Goal: Task Accomplishment & Management: Complete application form

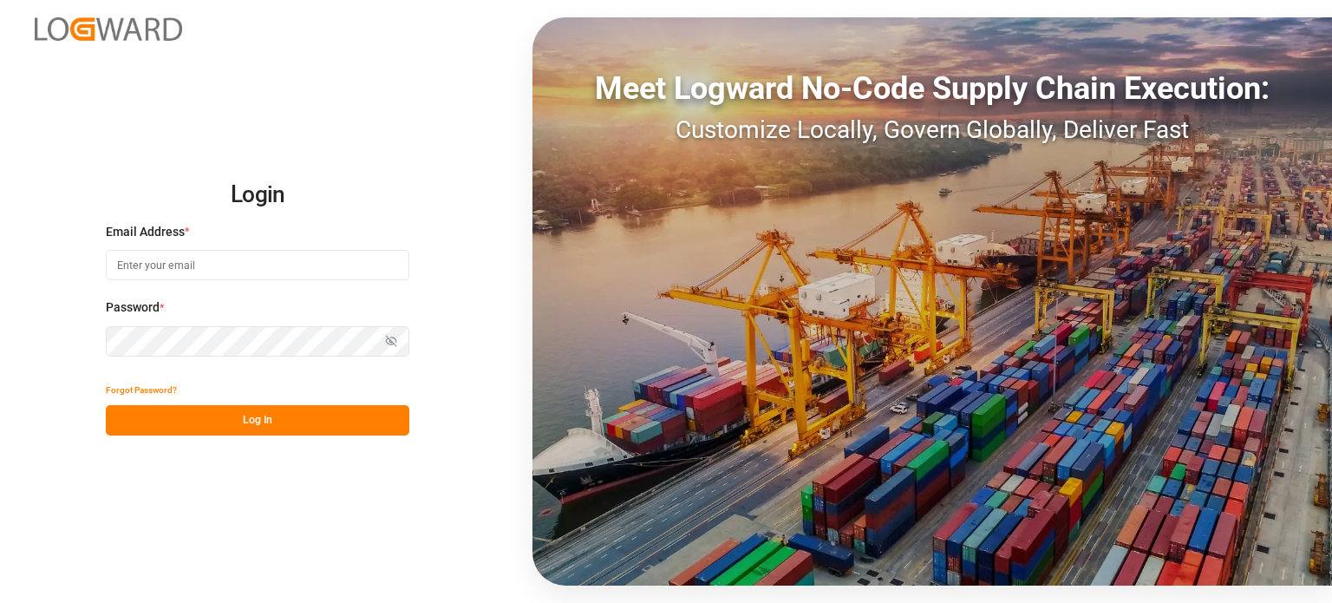
type input "[PERSON_NAME][EMAIL_ADDRESS][PERSON_NAME][DOMAIN_NAME]"
click at [284, 421] on button "Log In" at bounding box center [258, 420] width 304 height 30
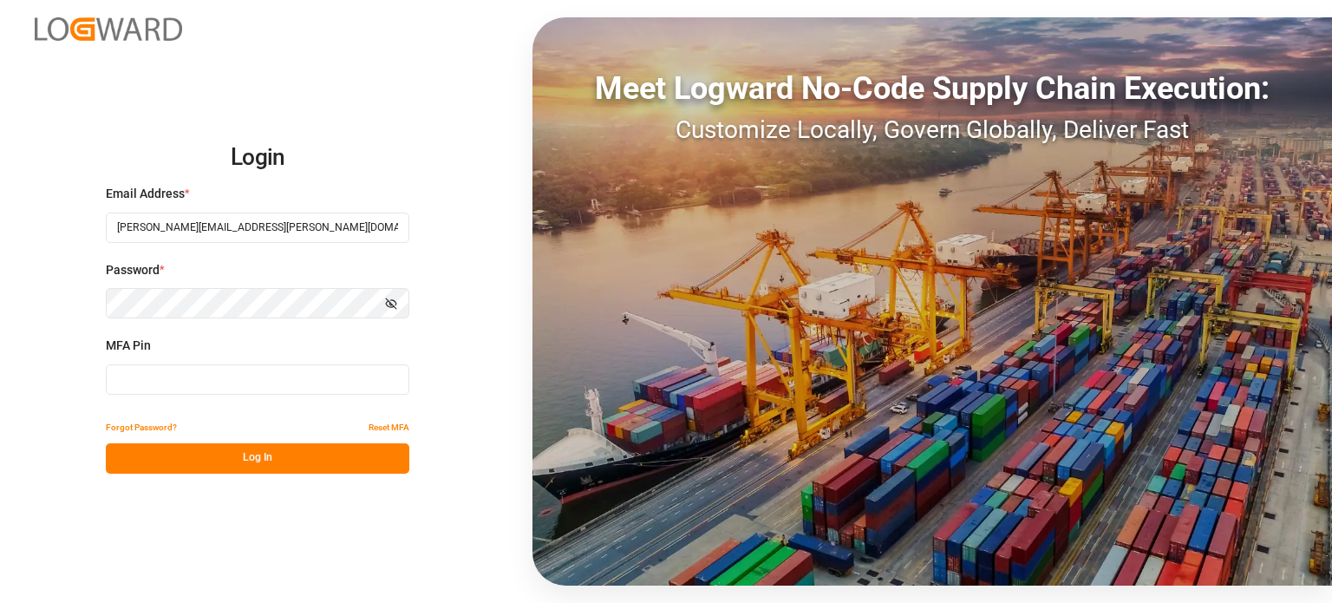
click at [232, 380] on input at bounding box center [258, 379] width 304 height 30
click at [307, 460] on button "Log In" at bounding box center [258, 458] width 304 height 30
click at [135, 377] on input "665910" at bounding box center [258, 379] width 304 height 30
click at [214, 454] on button "Log In" at bounding box center [258, 458] width 304 height 30
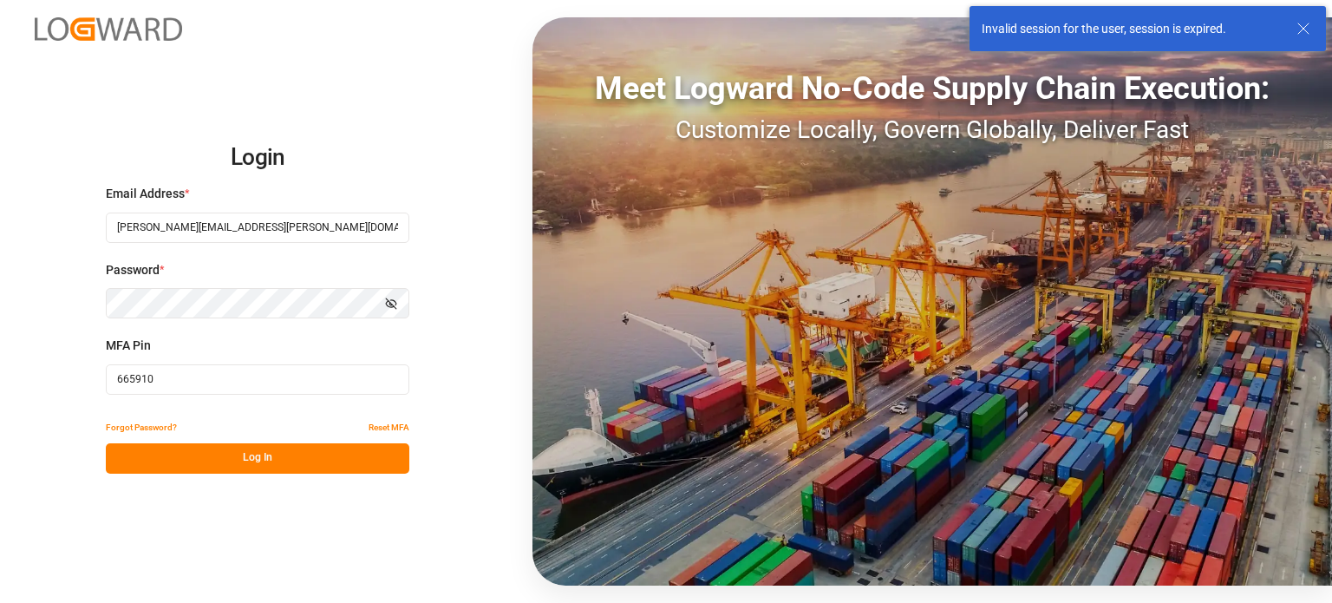
drag, startPoint x: 173, startPoint y: 376, endPoint x: 4, endPoint y: 371, distance: 169.2
click at [5, 371] on div "Login Email Address * emily.liu@jamindustries.com Password * Show password MFA …" at bounding box center [666, 301] width 1332 height 603
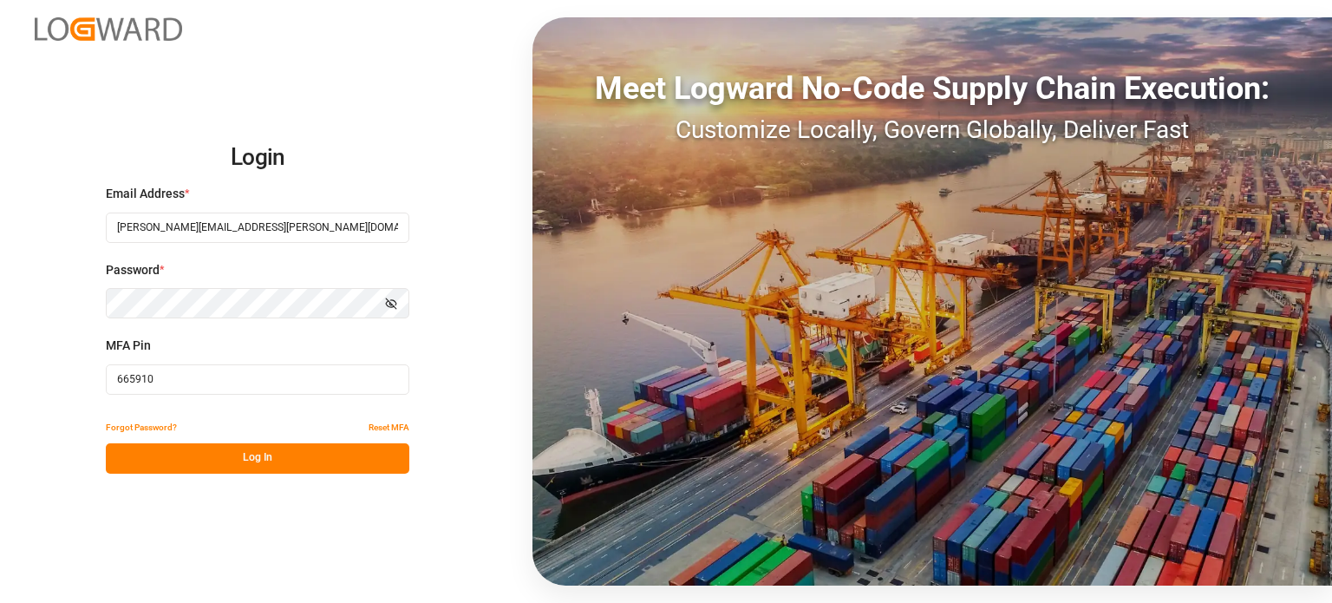
type input "6"
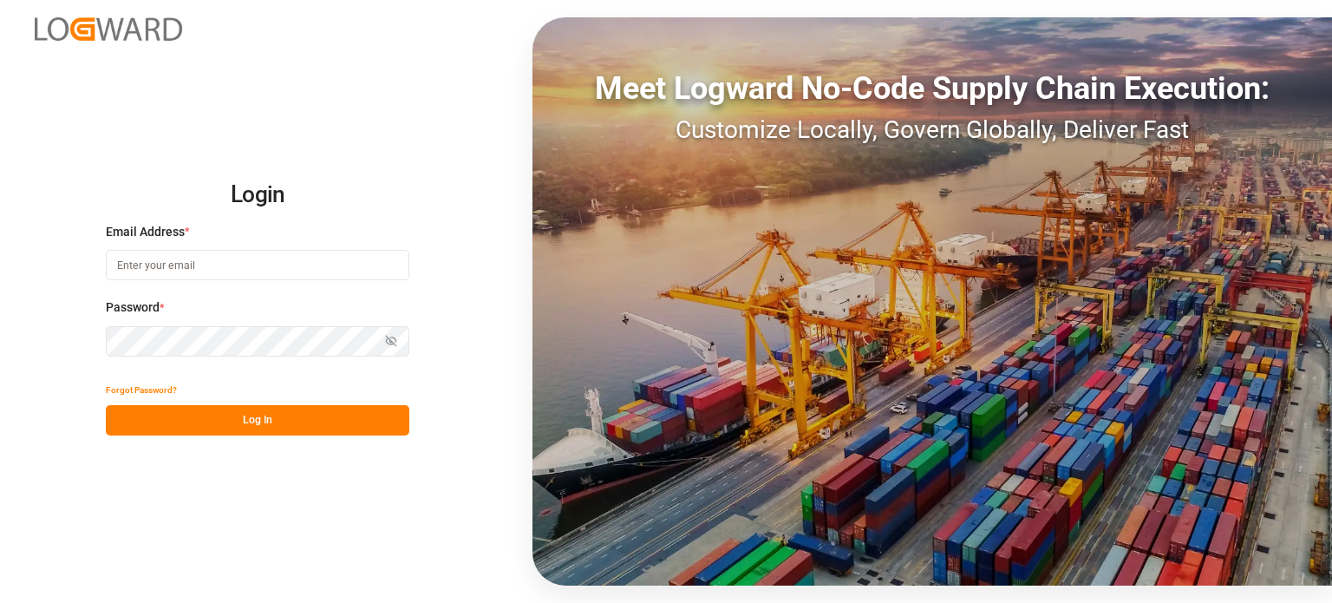
type input "emily.liu@jamindustries.com"
click at [146, 421] on button "Log In" at bounding box center [258, 420] width 304 height 30
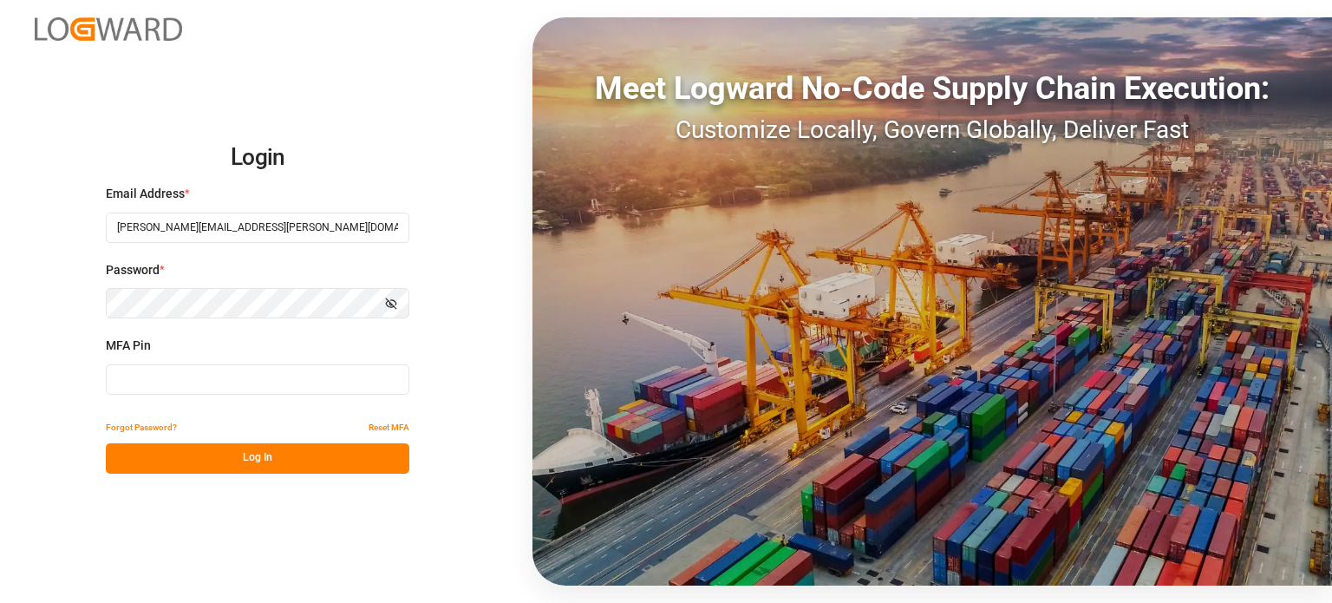
click at [156, 387] on input at bounding box center [258, 379] width 304 height 30
type input "198215"
click at [258, 465] on button "Log In" at bounding box center [258, 458] width 304 height 30
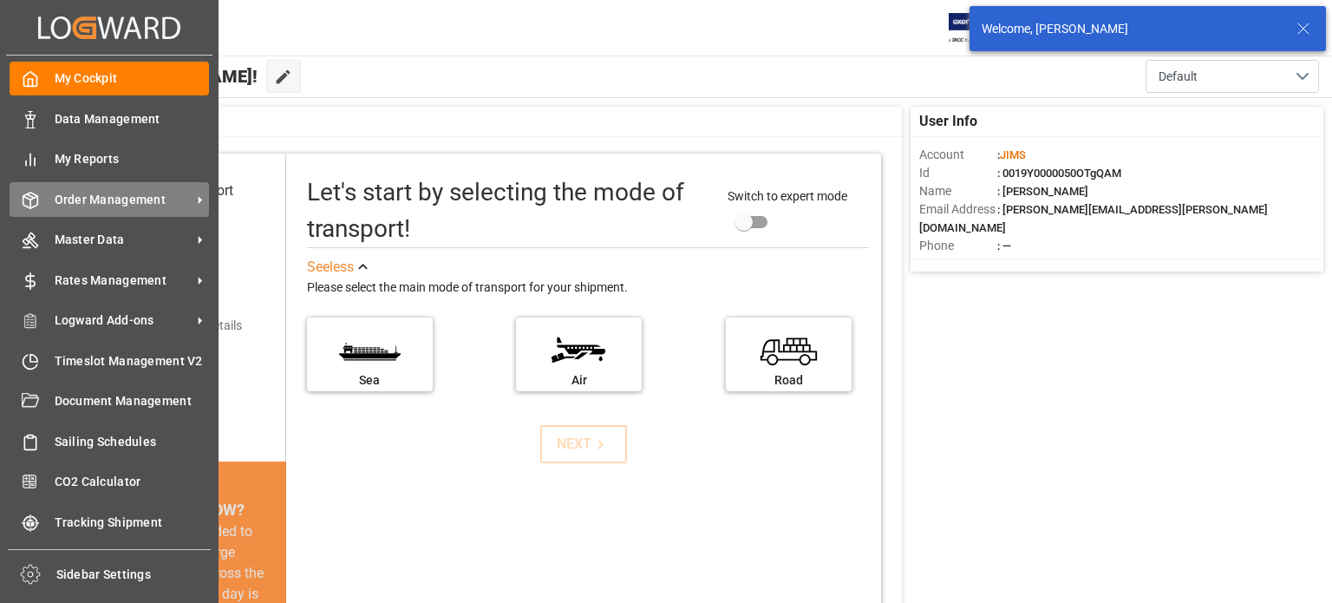
click at [96, 197] on span "Order Management" at bounding box center [123, 200] width 137 height 18
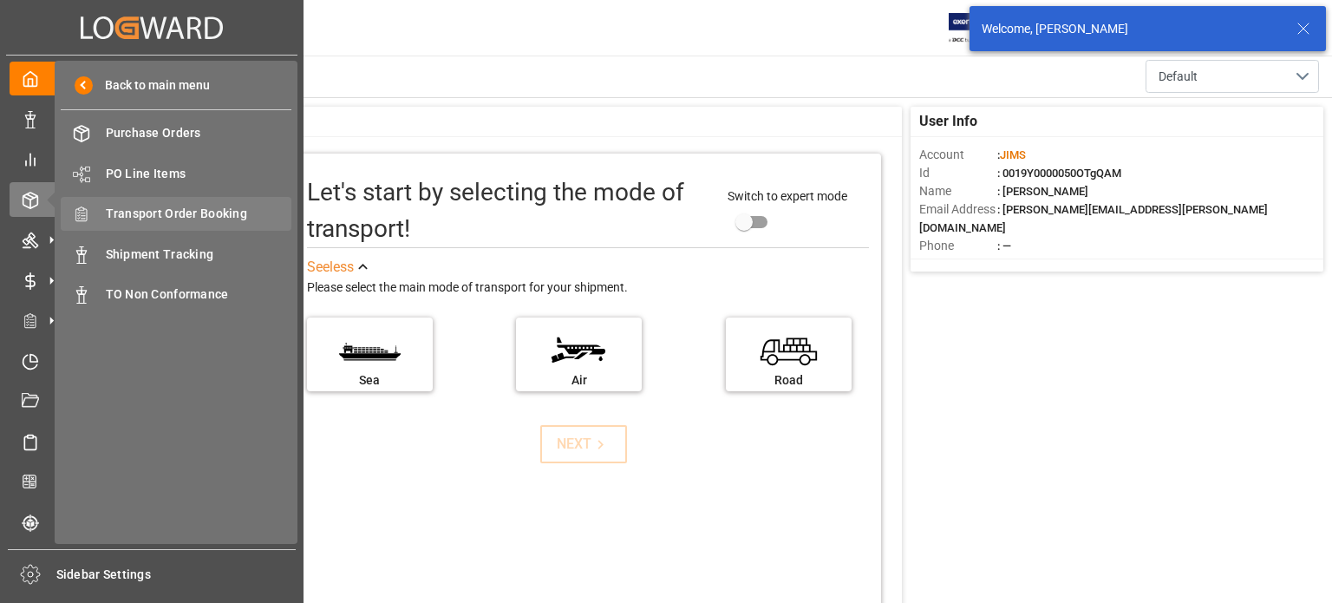
click at [159, 213] on span "Transport Order Booking" at bounding box center [199, 214] width 186 height 18
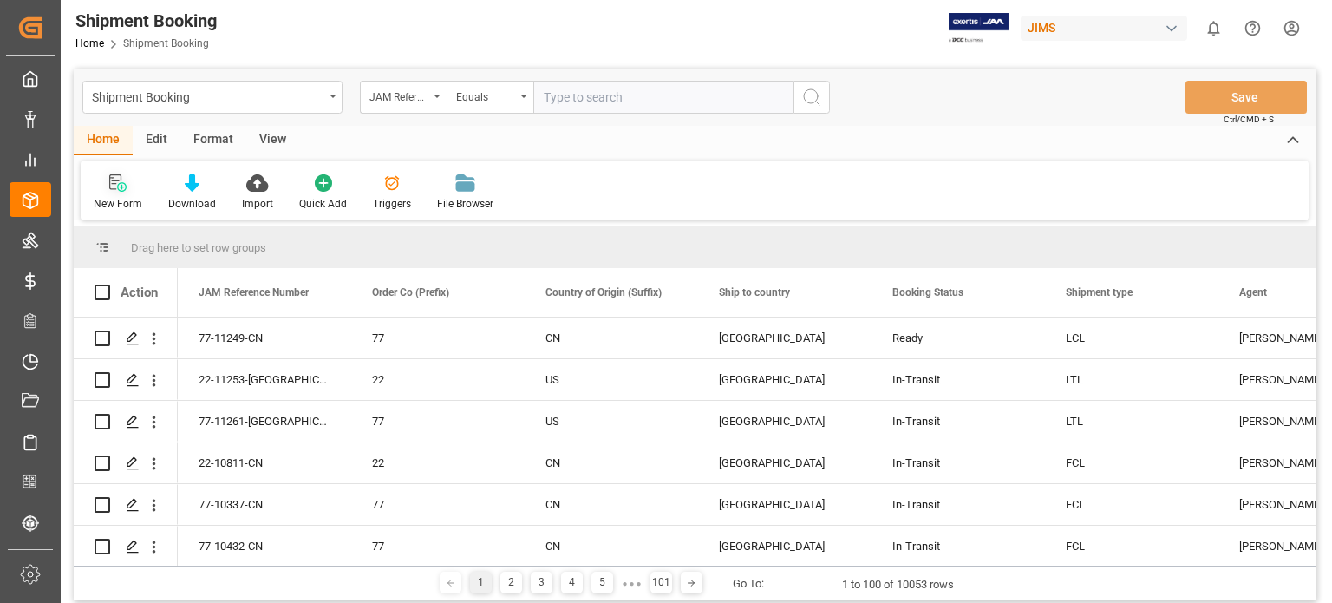
click at [122, 193] on div "New Form" at bounding box center [118, 192] width 75 height 38
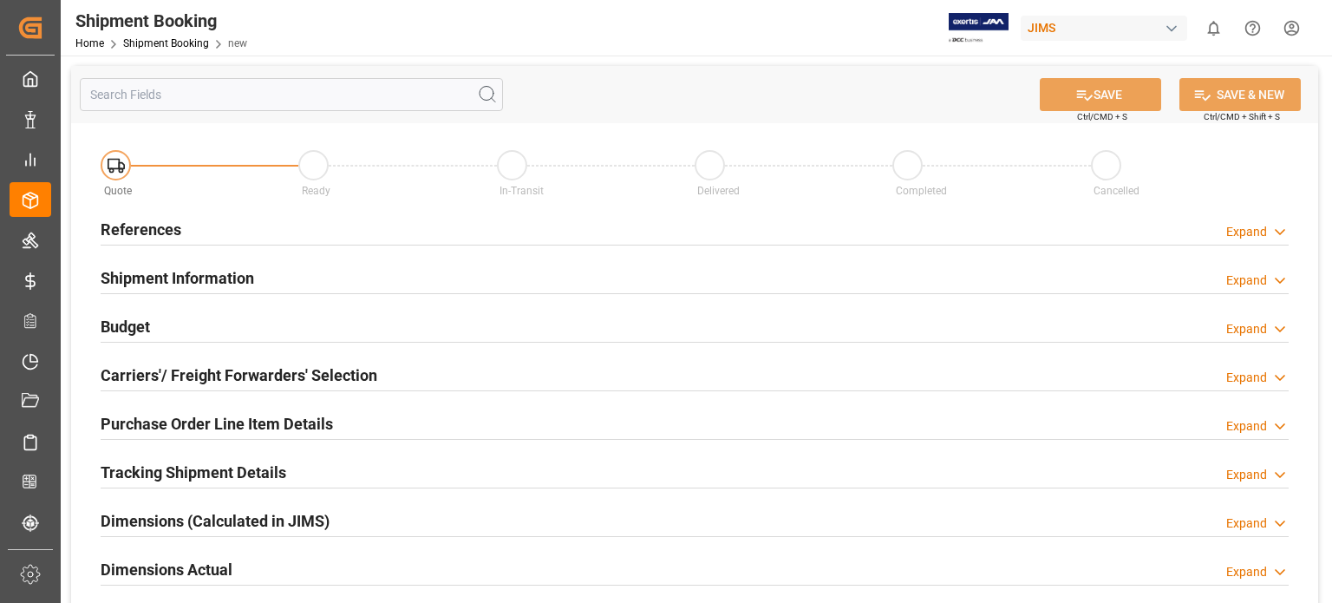
click at [163, 229] on h2 "References" at bounding box center [141, 229] width 81 height 23
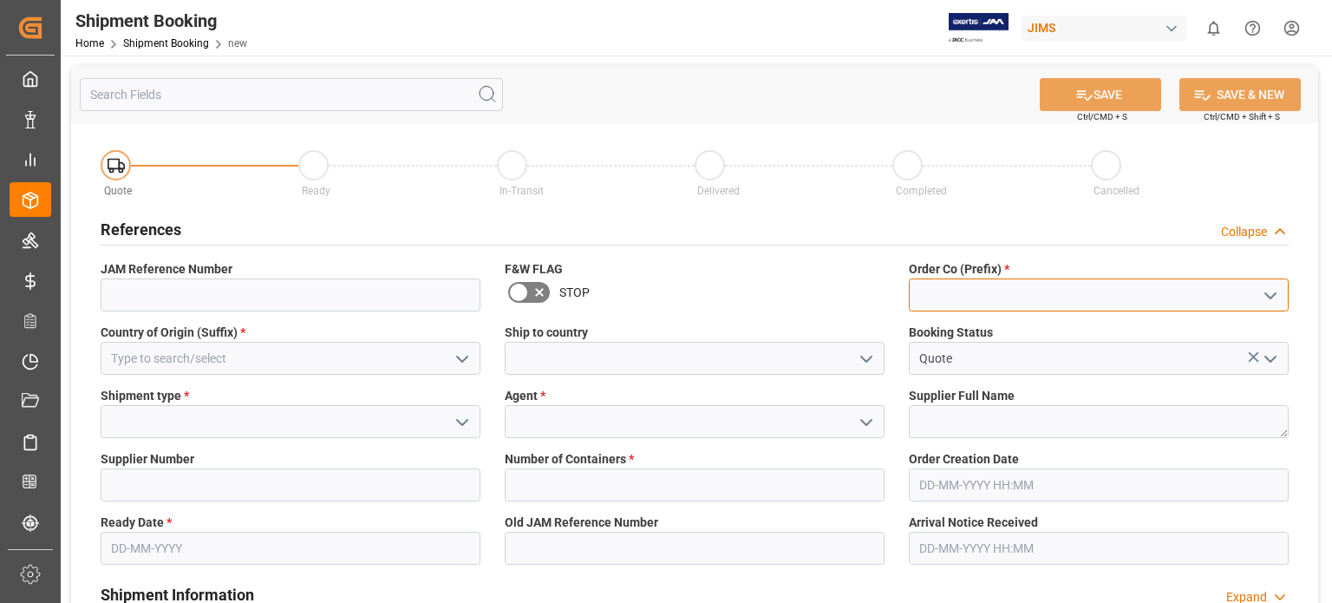
click at [948, 286] on input at bounding box center [1099, 294] width 380 height 33
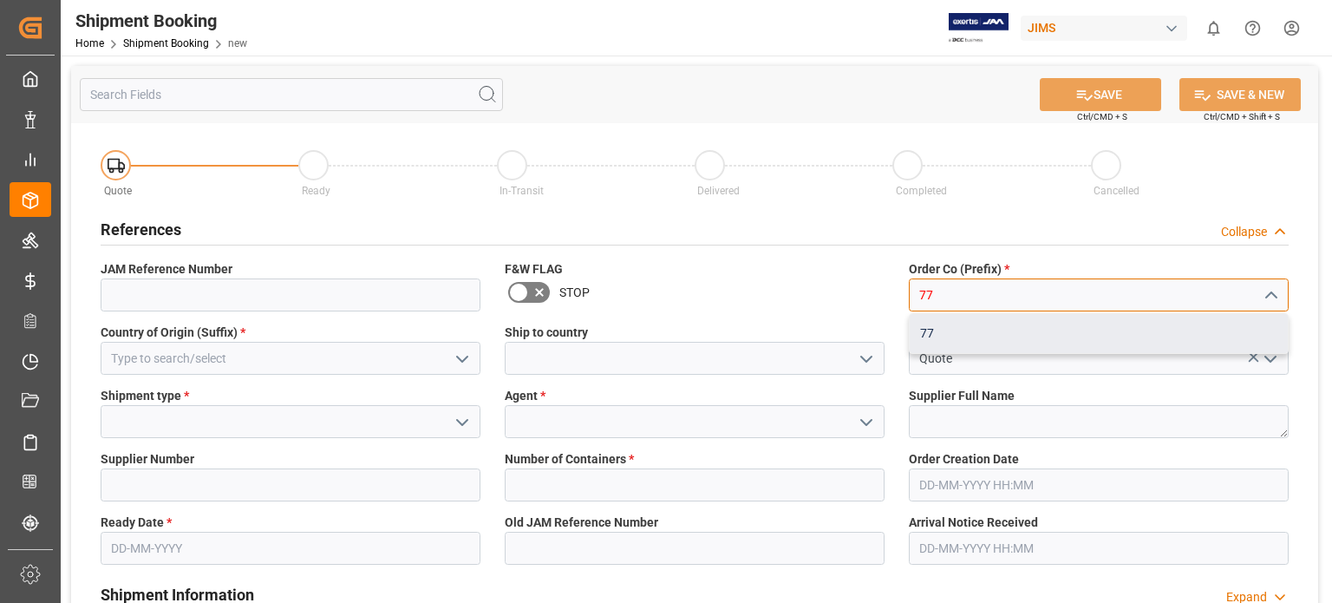
click at [932, 329] on div "77" at bounding box center [1099, 333] width 378 height 39
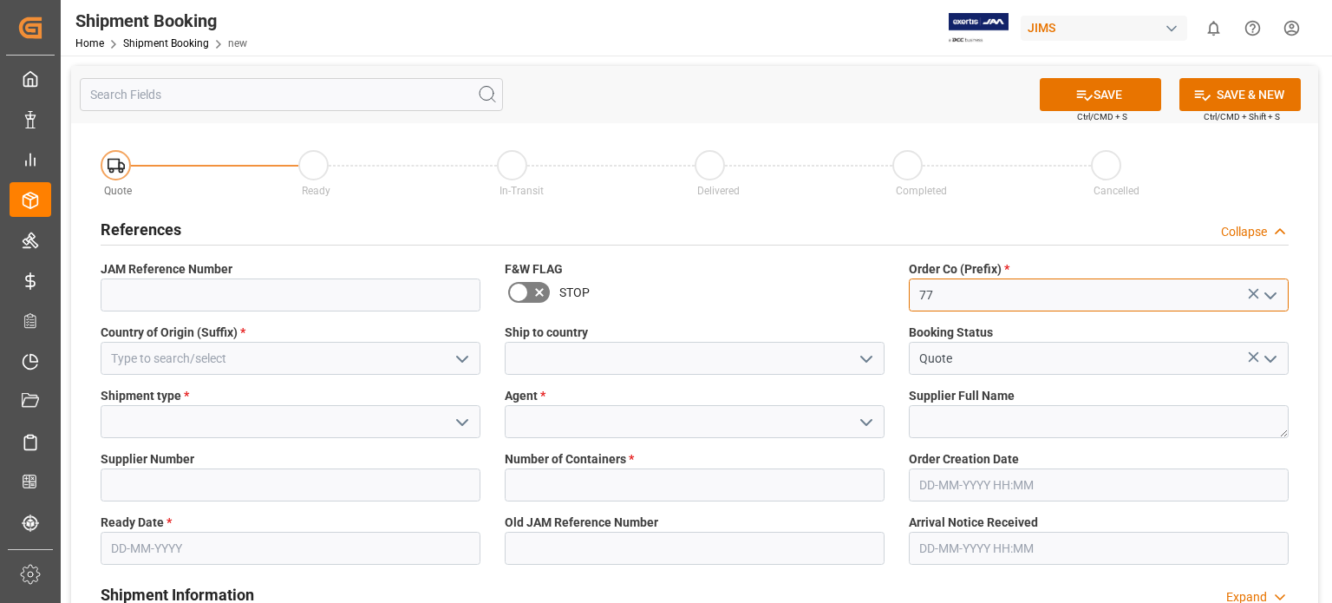
type input "77"
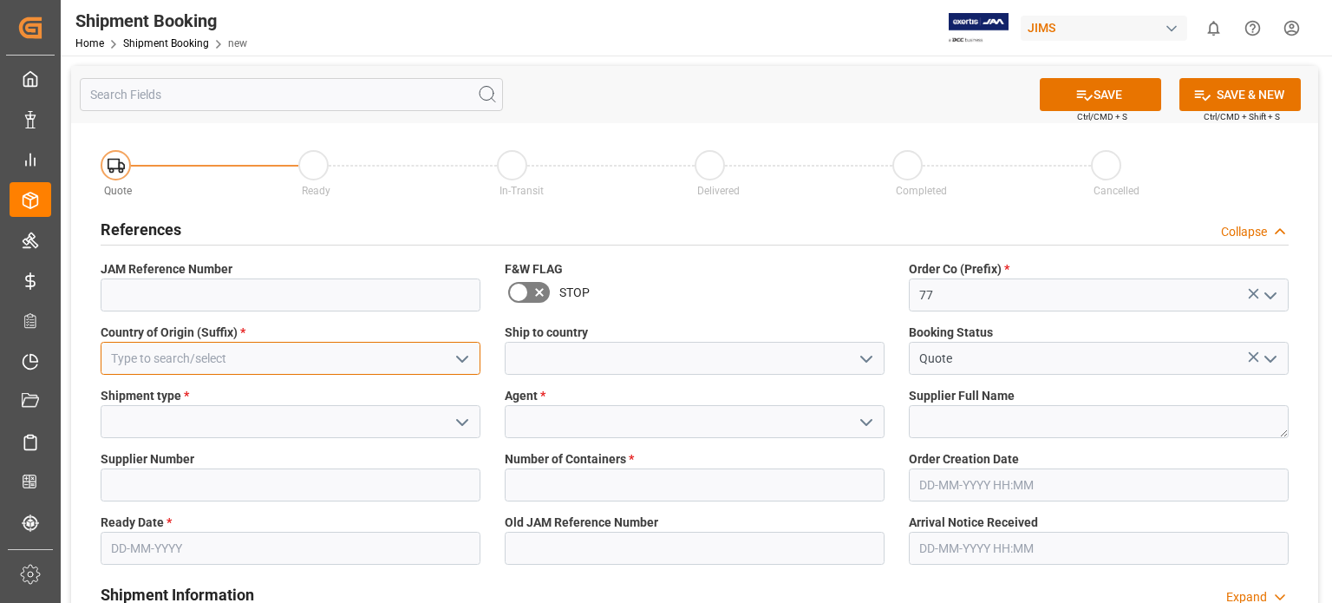
click at [193, 350] on input at bounding box center [291, 358] width 380 height 33
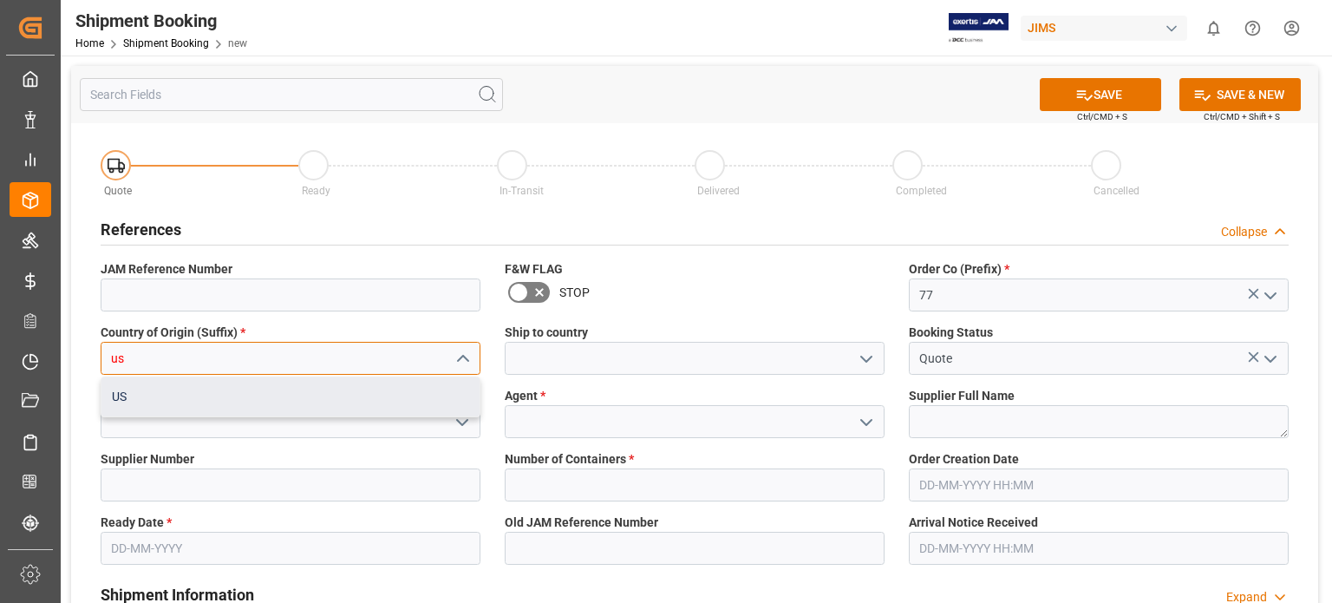
click at [193, 395] on div "US" at bounding box center [290, 396] width 378 height 39
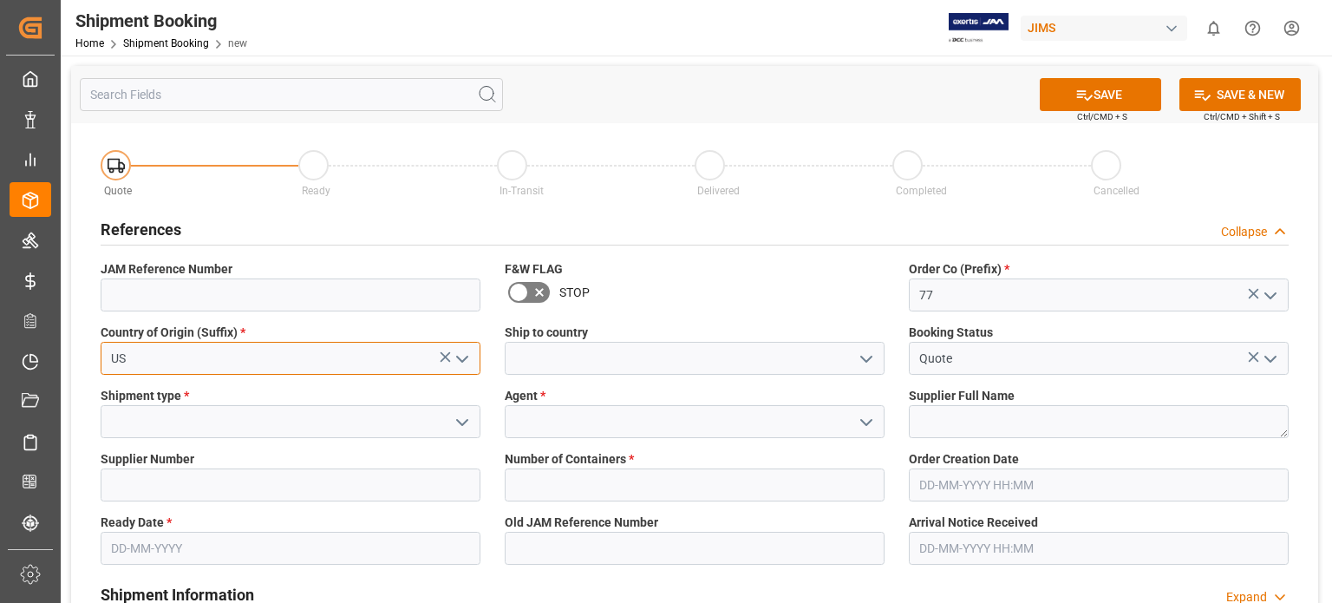
type input "US"
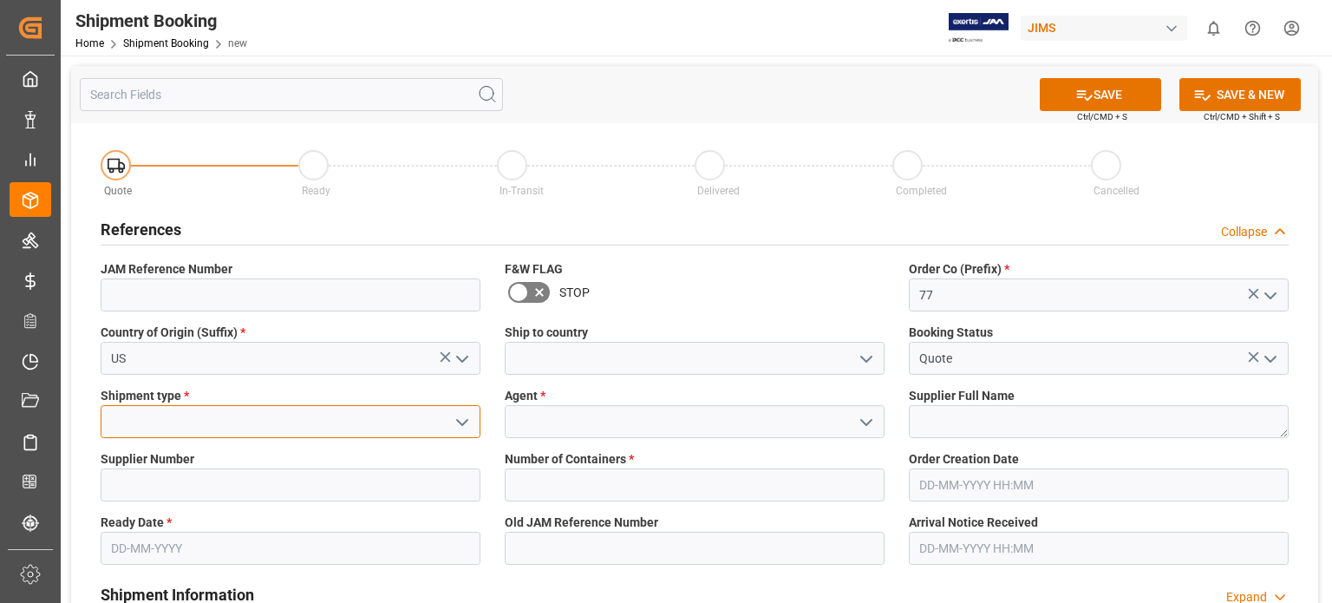
click at [173, 412] on input at bounding box center [291, 421] width 380 height 33
click at [454, 425] on icon "open menu" at bounding box center [462, 422] width 21 height 21
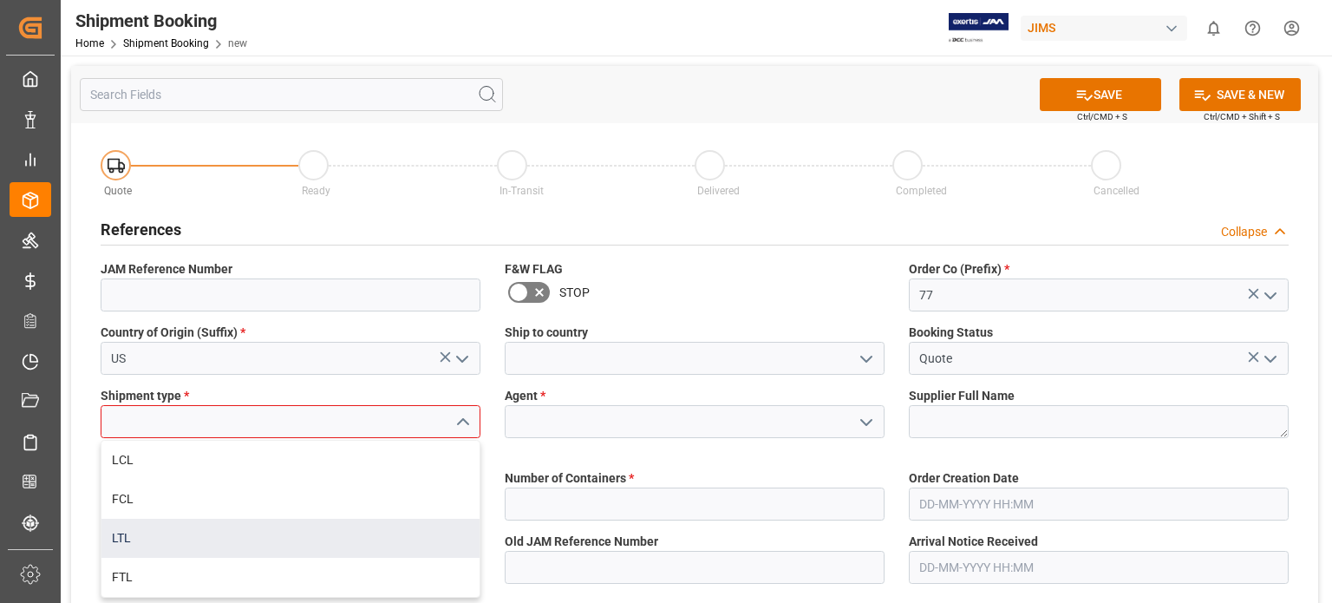
click at [297, 548] on div "LTL" at bounding box center [290, 538] width 378 height 39
type input "LTL"
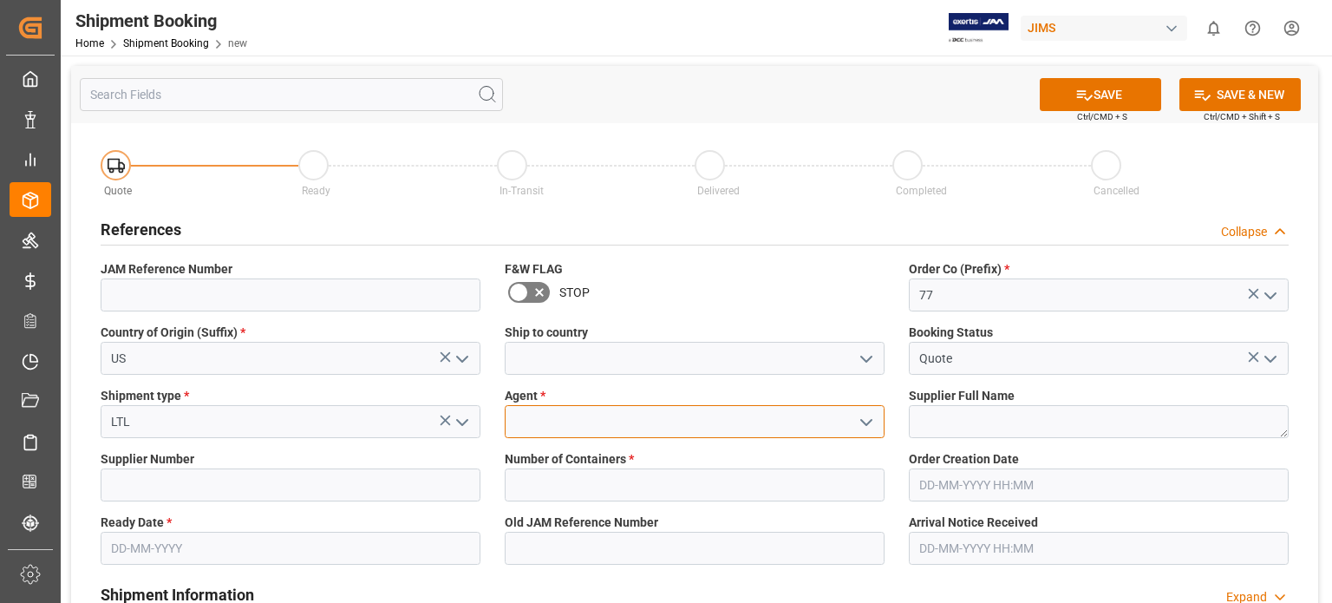
click at [561, 422] on input at bounding box center [695, 421] width 380 height 33
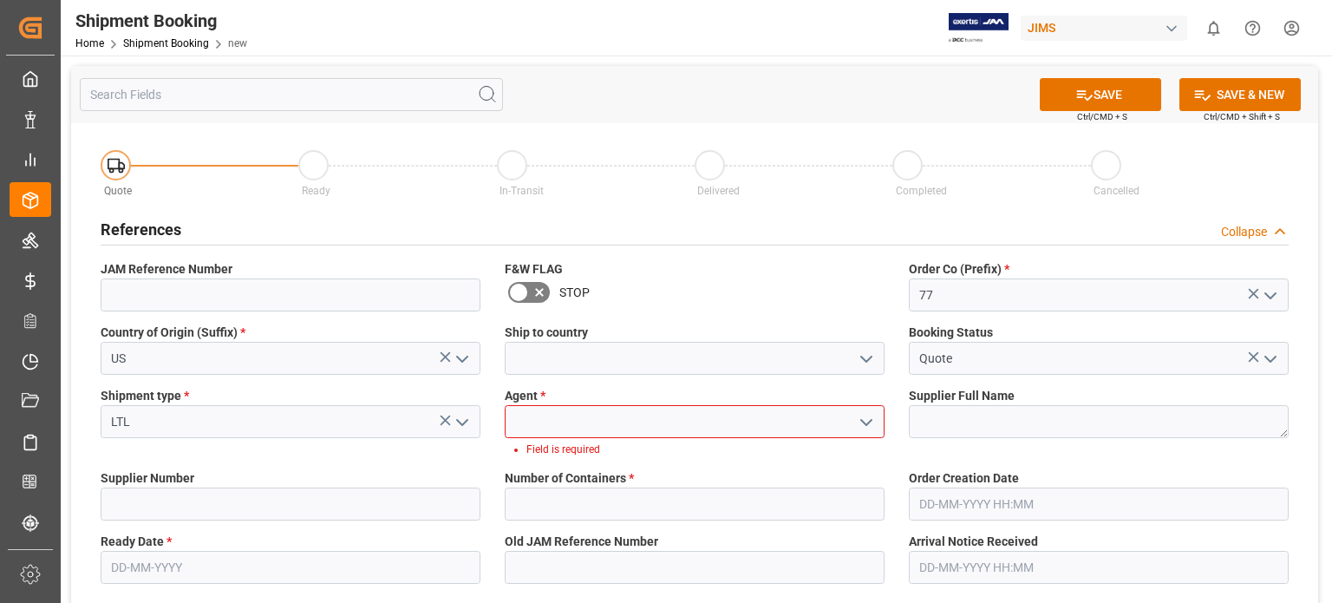
click at [865, 420] on icon "open menu" at bounding box center [866, 422] width 21 height 21
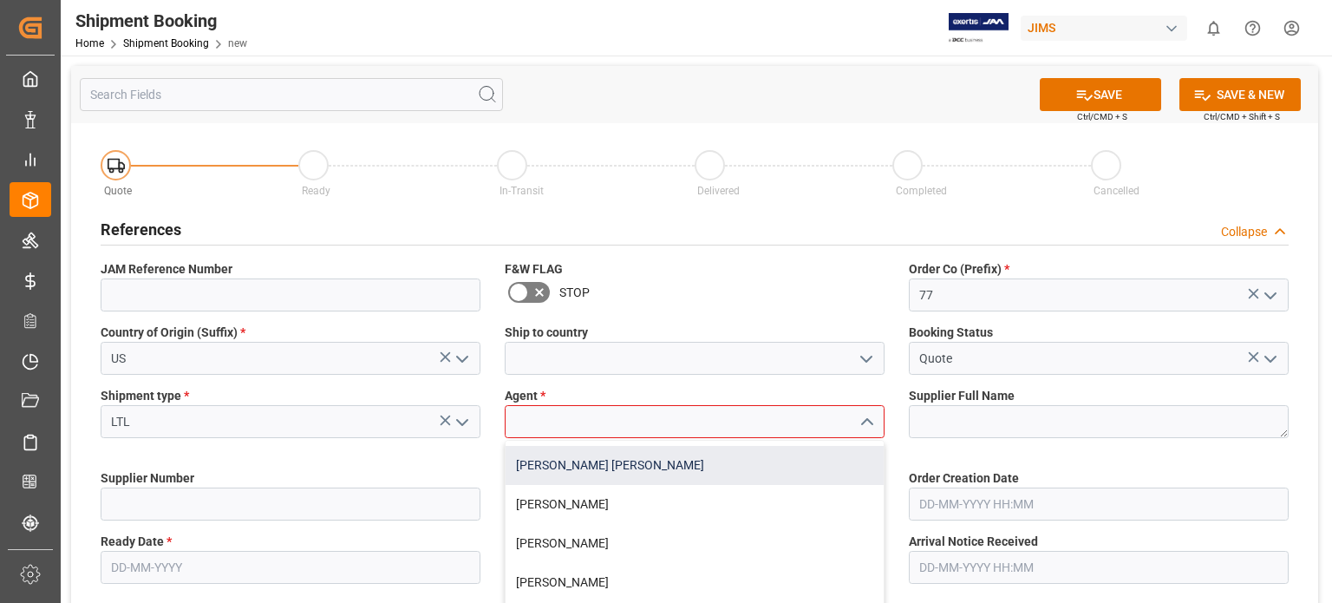
scroll to position [144, 0]
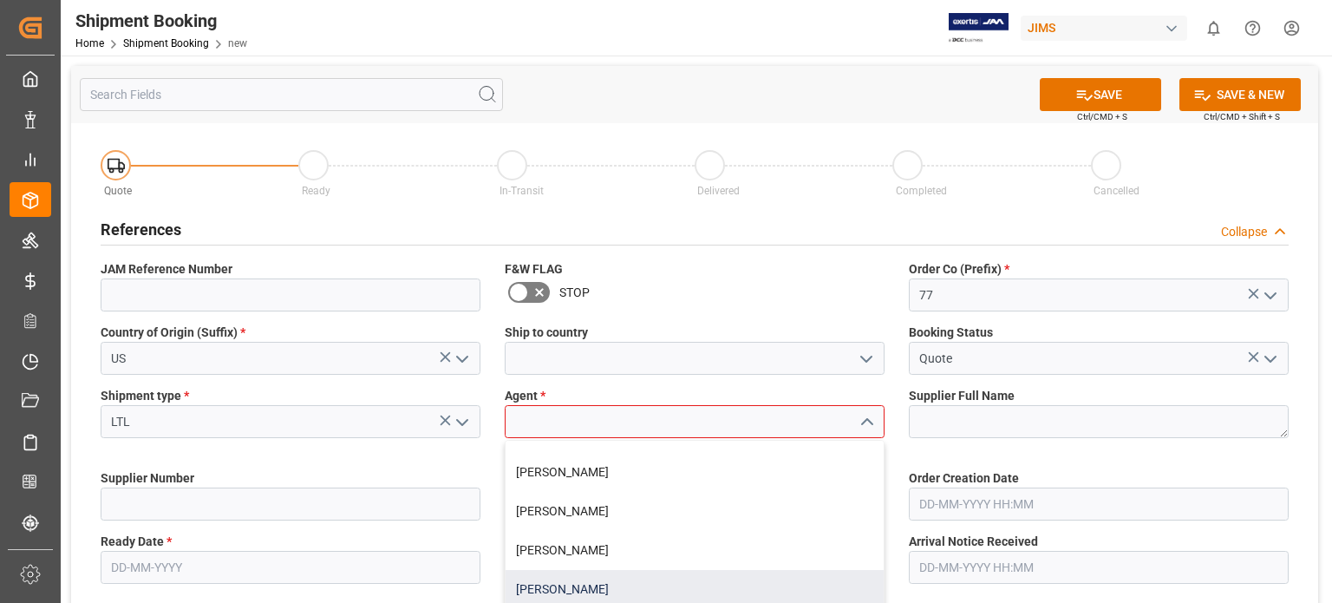
click at [571, 584] on div "[PERSON_NAME]" at bounding box center [695, 589] width 378 height 39
type input "[PERSON_NAME]"
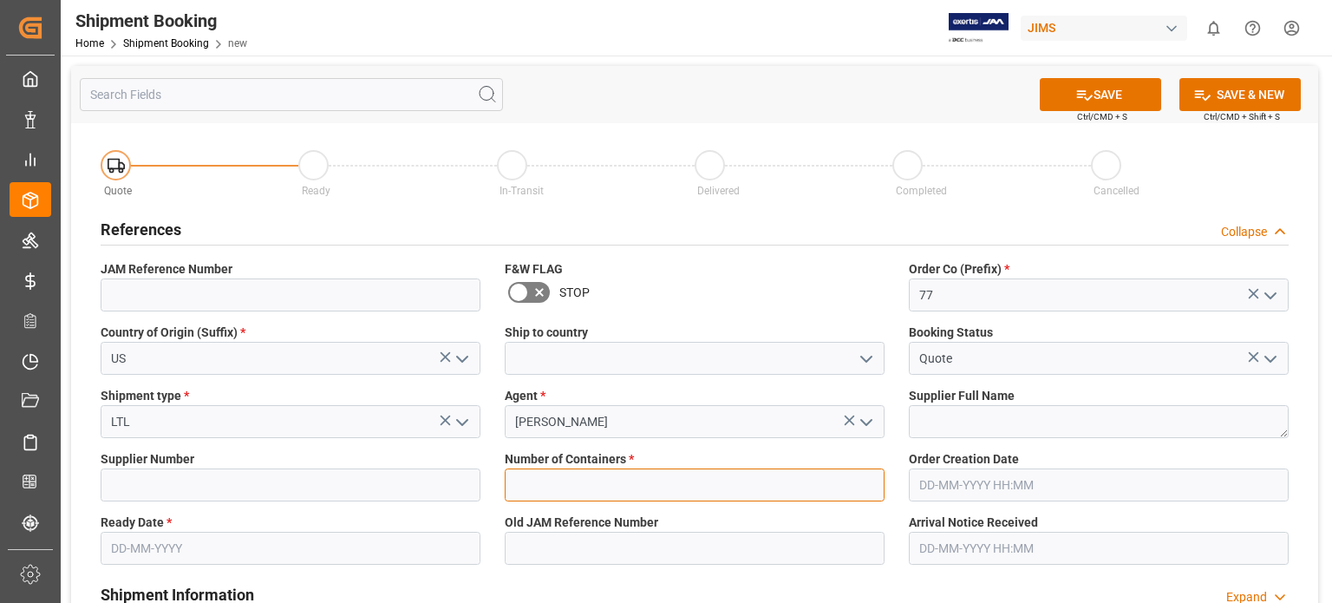
click at [571, 481] on input "text" at bounding box center [695, 484] width 380 height 33
type input "0"
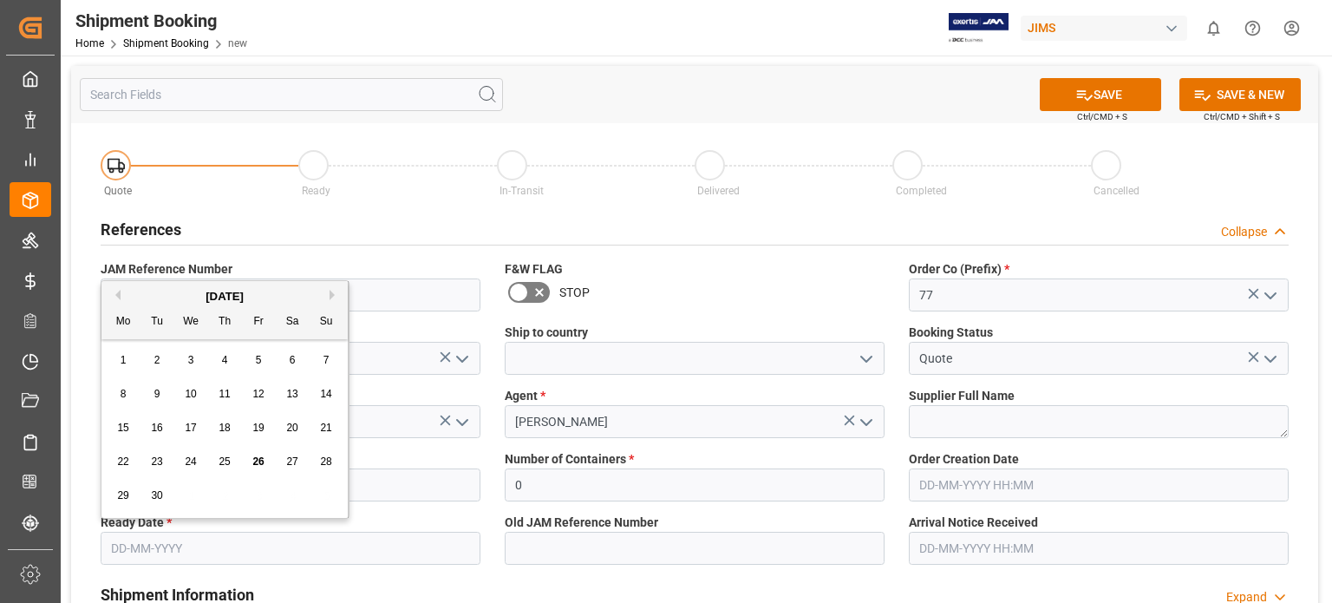
click at [136, 545] on input "text" at bounding box center [291, 548] width 380 height 33
click at [329, 296] on div "September 2025" at bounding box center [224, 296] width 246 height 17
click at [333, 294] on button "Next Month" at bounding box center [335, 295] width 10 height 10
click at [256, 364] on span "3" at bounding box center [259, 360] width 6 height 12
type input "03-10-2025"
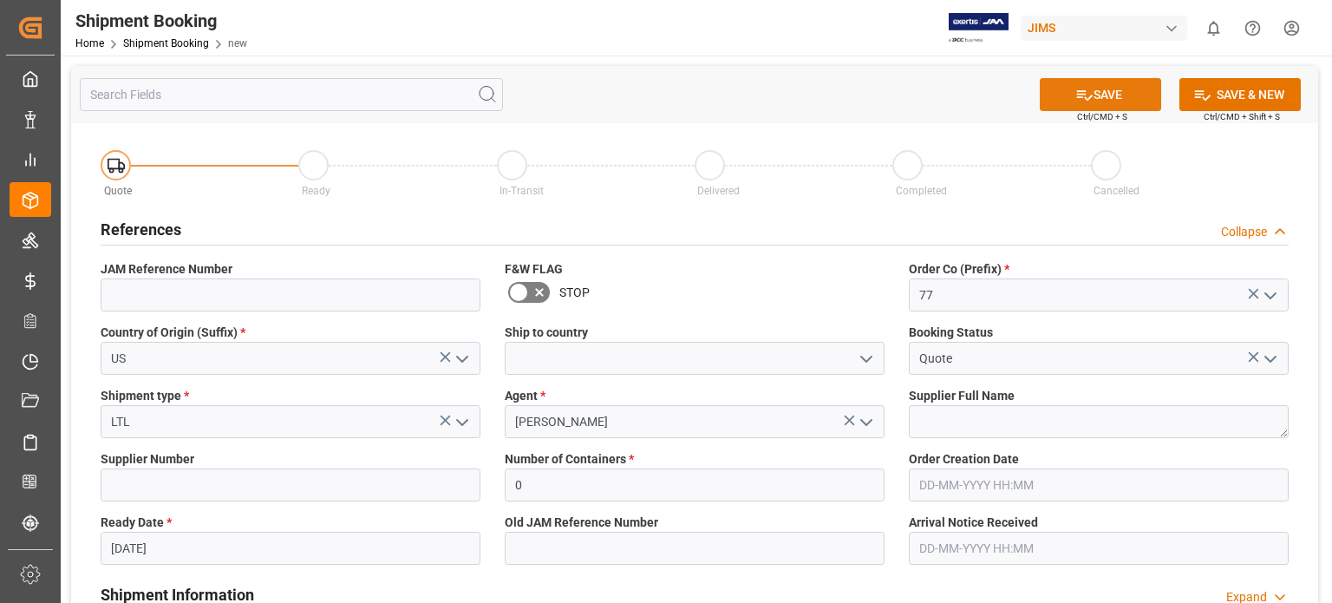
click at [1113, 96] on button "SAVE" at bounding box center [1100, 94] width 121 height 33
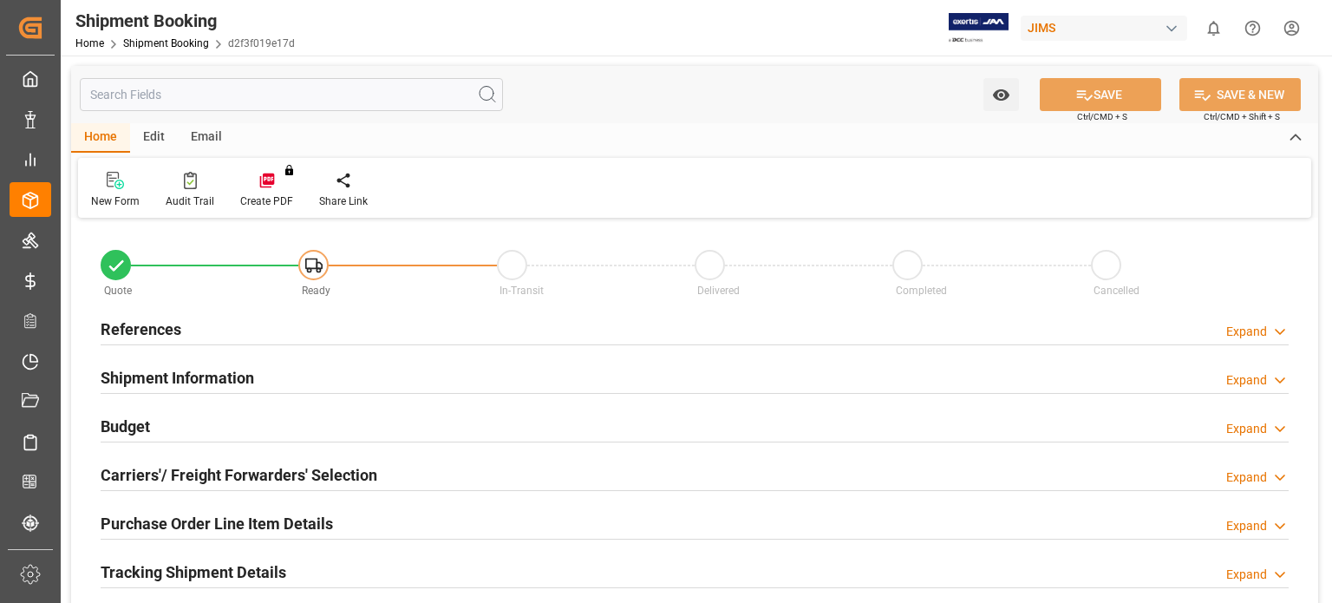
type input "0"
type input "03-10-2025"
click at [154, 329] on h2 "References" at bounding box center [141, 328] width 81 height 23
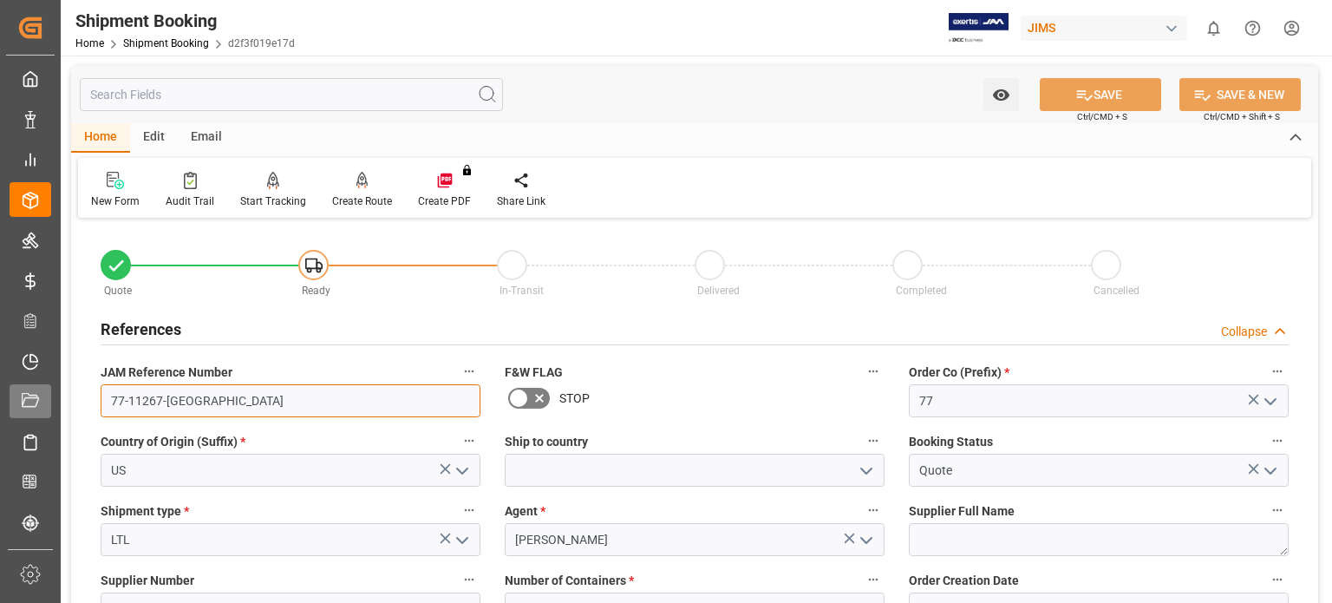
drag, startPoint x: 191, startPoint y: 401, endPoint x: 51, endPoint y: 391, distance: 139.9
click at [51, 391] on div "Created by potrace 1.15, written by Peter Selinger 2001-2017 Created by potrace…" at bounding box center [666, 301] width 1332 height 603
click at [185, 40] on link "Shipment Booking" at bounding box center [166, 43] width 86 height 12
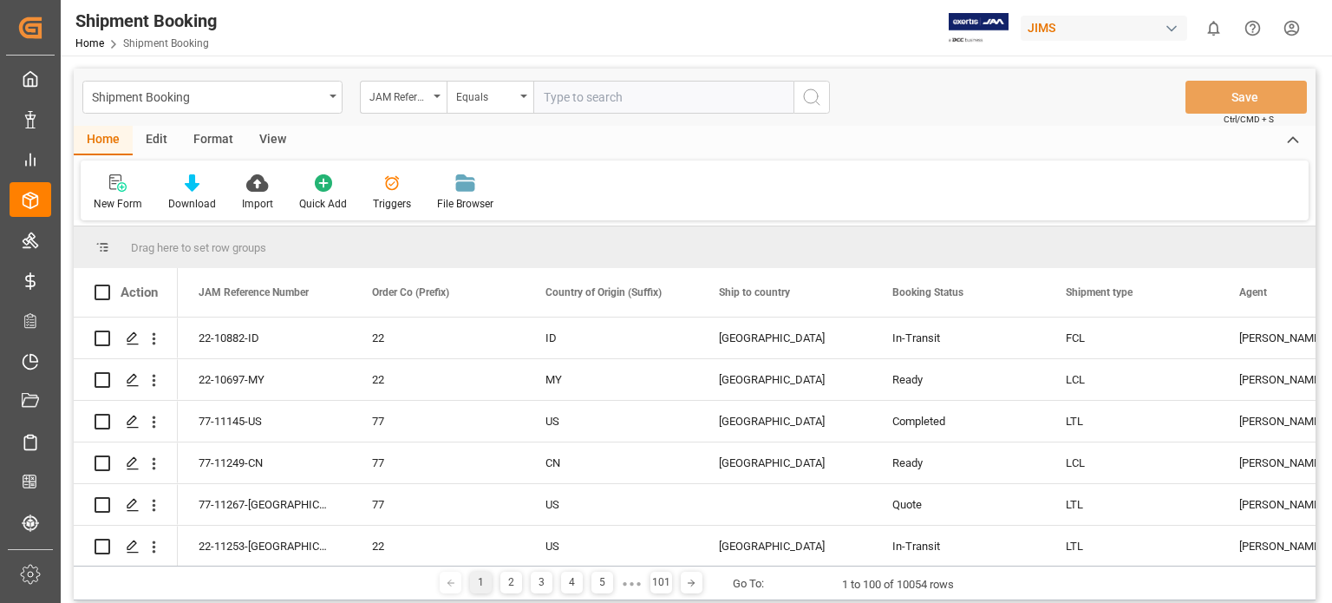
click at [586, 109] on input "text" at bounding box center [663, 97] width 260 height 33
type input "77-11190-[GEOGRAPHIC_DATA]"
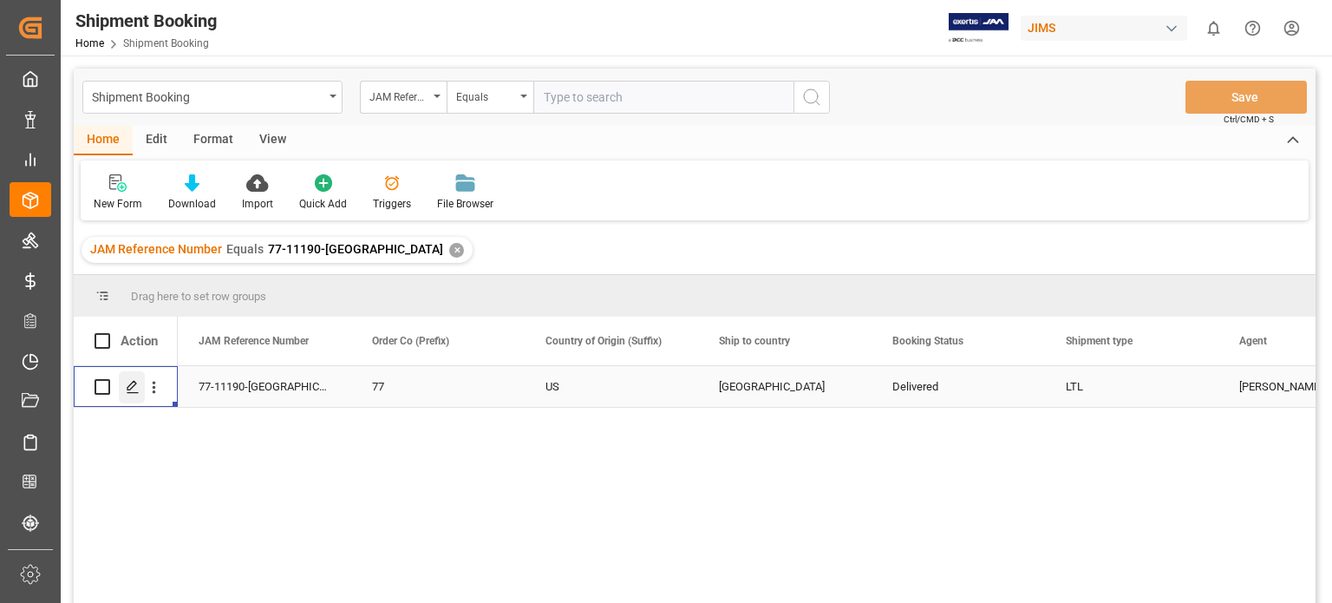
click at [134, 391] on icon "Press SPACE to select this row." at bounding box center [133, 387] width 14 height 14
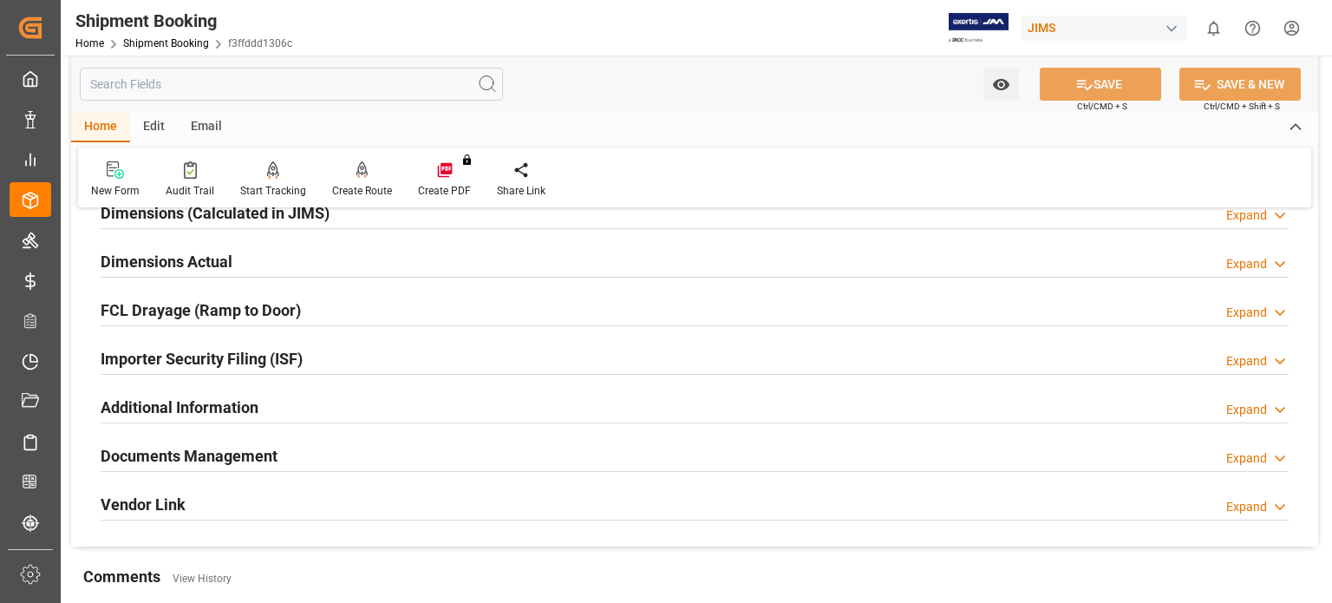
scroll to position [434, 0]
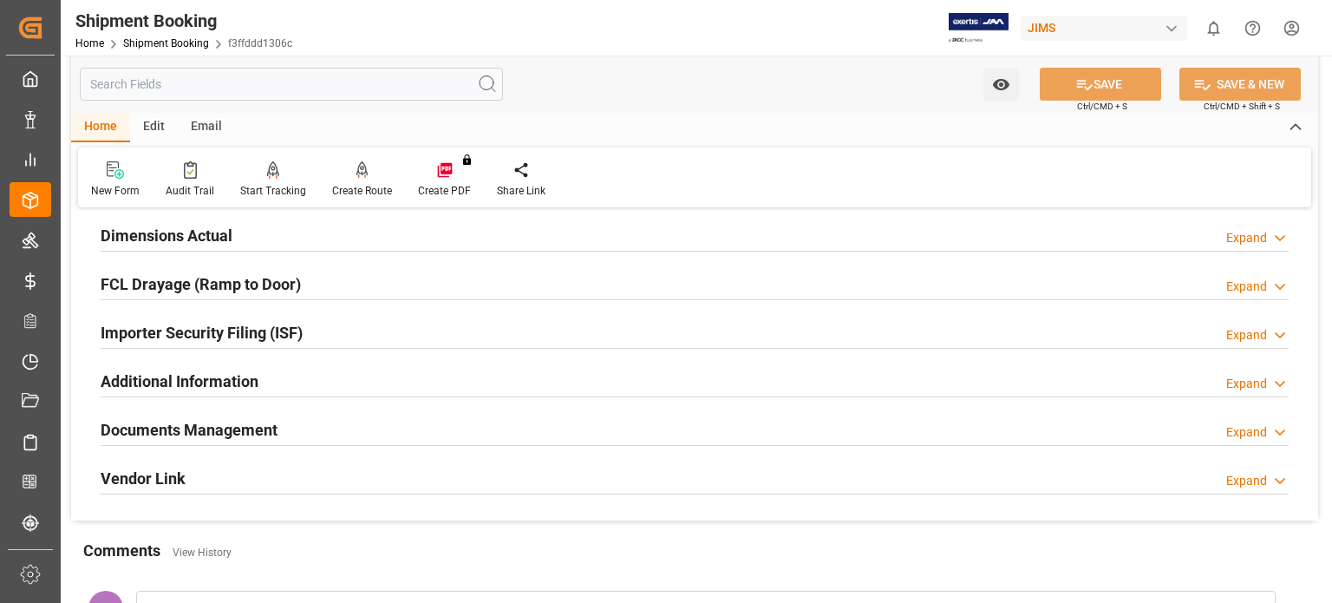
click at [212, 426] on h2 "Documents Management" at bounding box center [189, 429] width 177 height 23
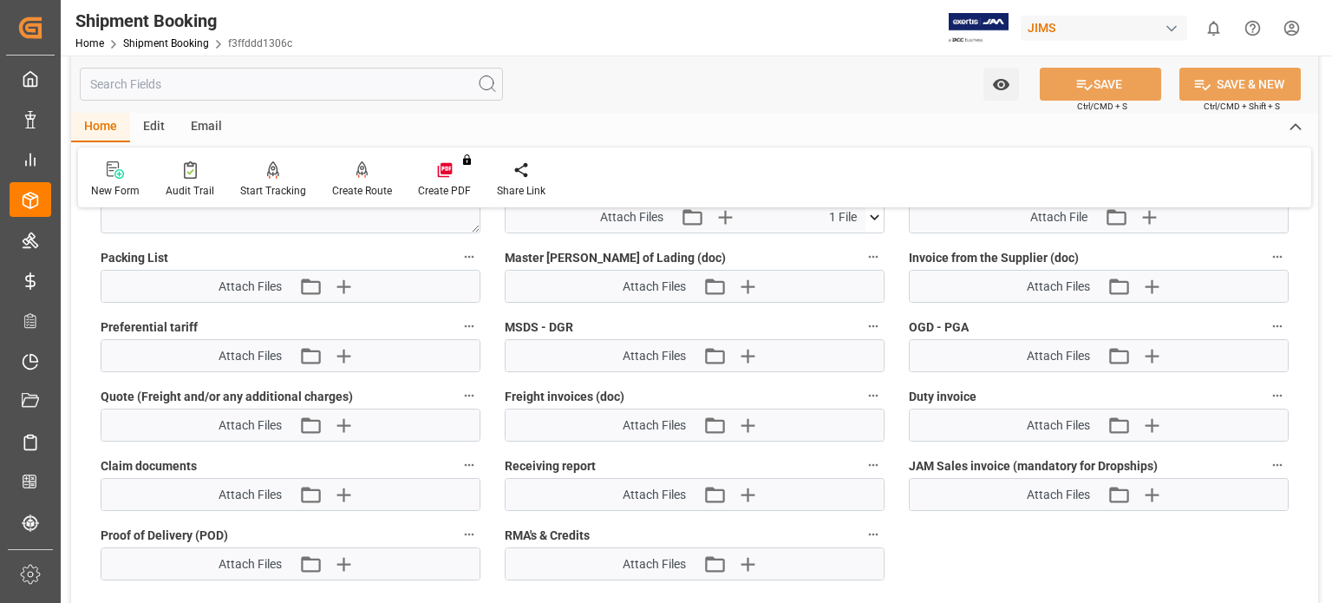
scroll to position [1011, 0]
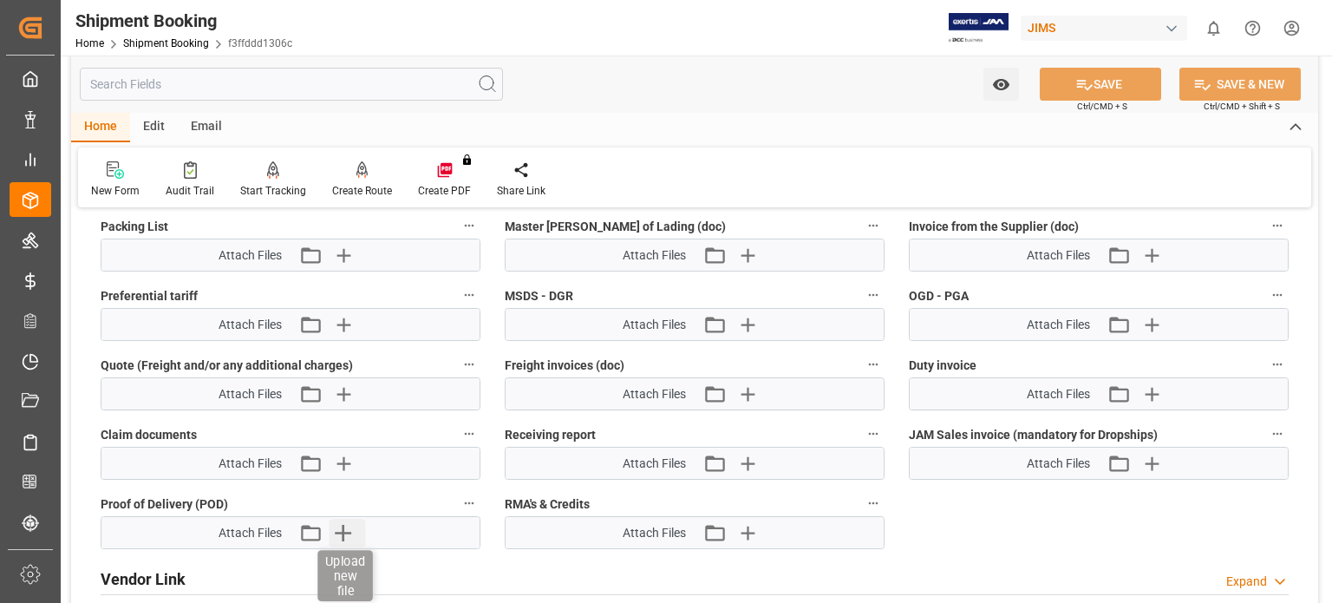
click at [340, 526] on icon "button" at bounding box center [343, 533] width 16 height 16
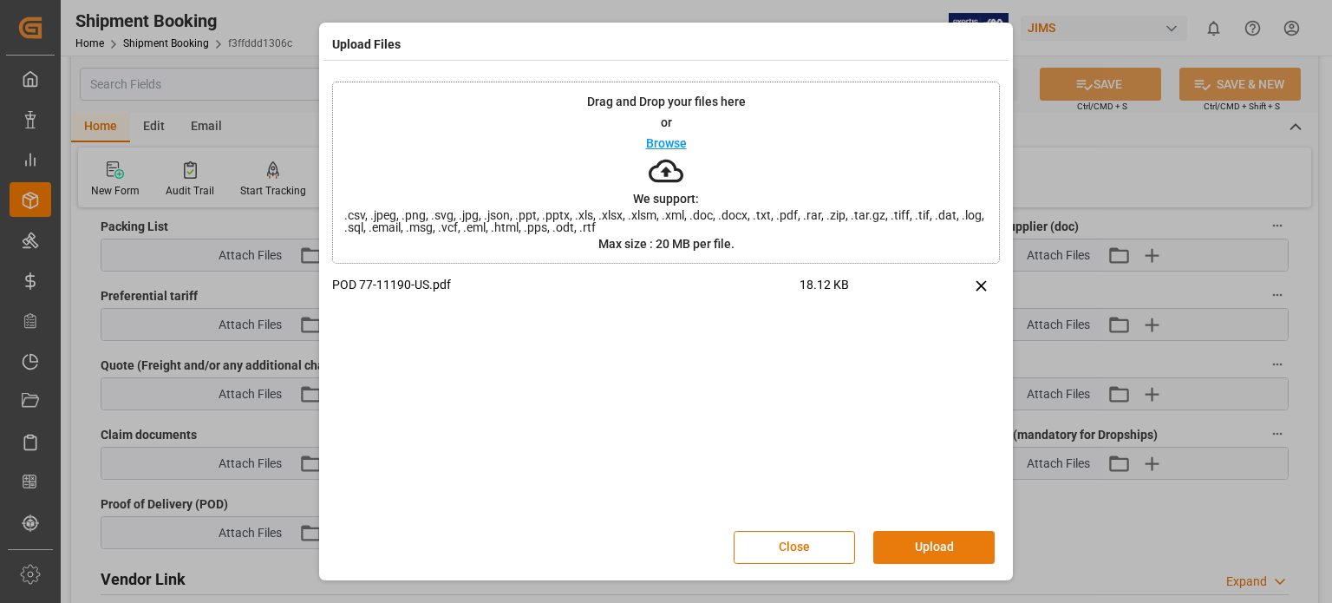
click at [919, 549] on button "Upload" at bounding box center [933, 547] width 121 height 33
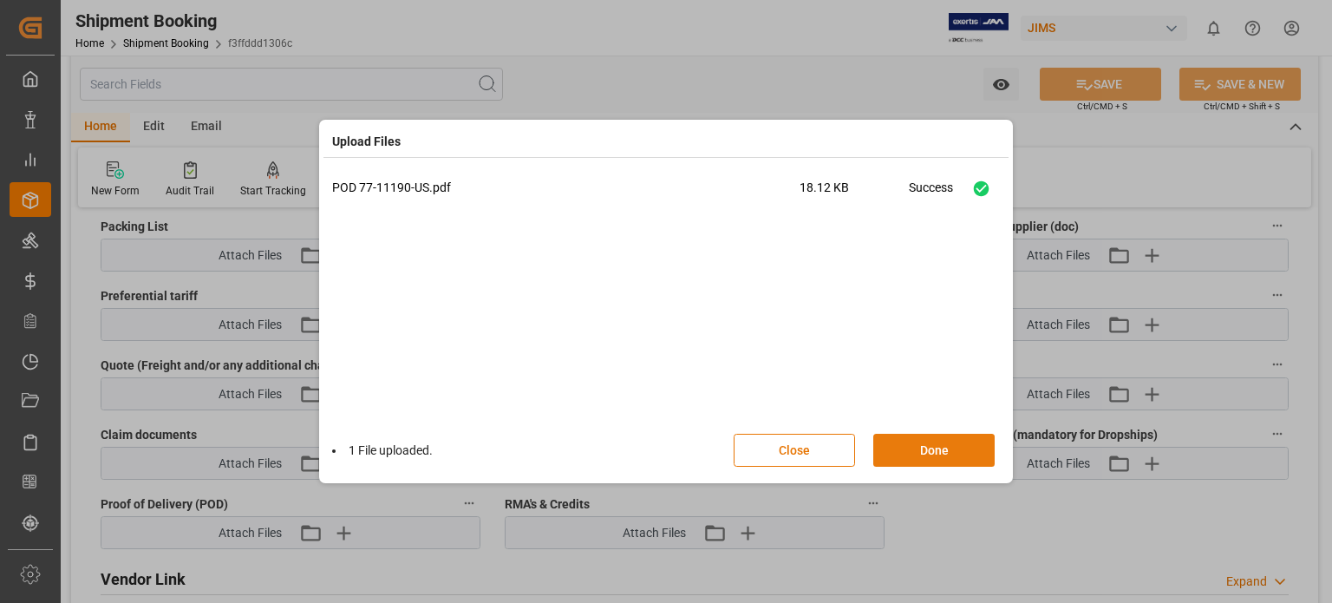
click at [929, 454] on button "Done" at bounding box center [933, 450] width 121 height 33
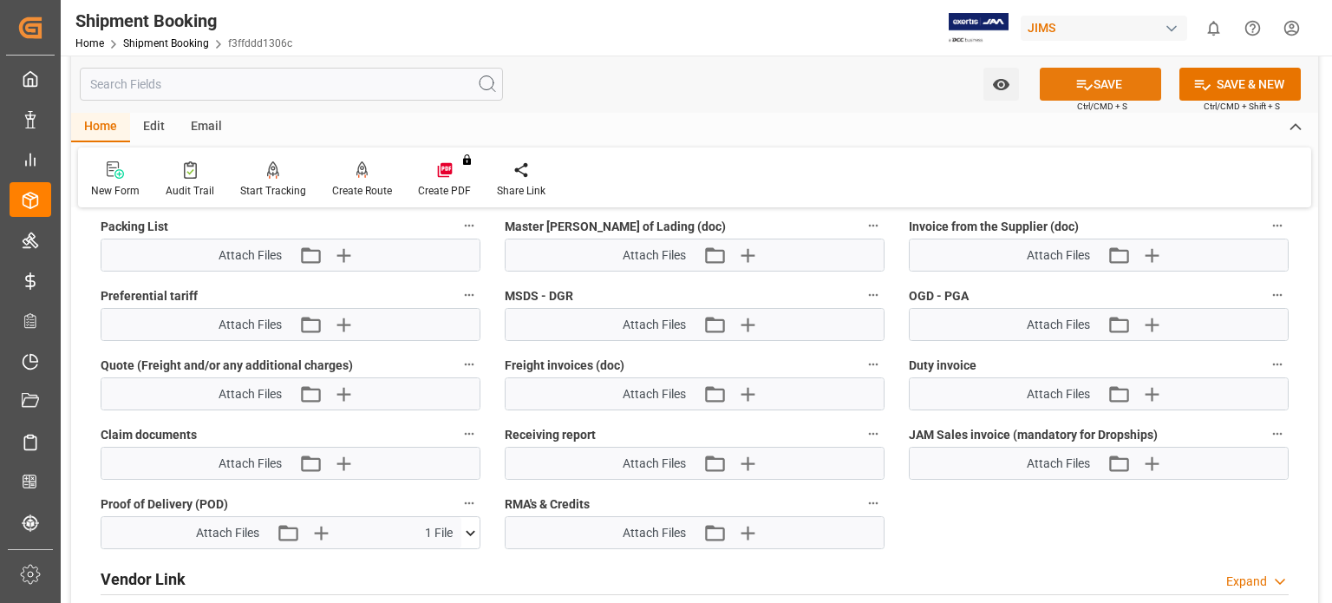
click at [1096, 83] on button "SAVE" at bounding box center [1100, 84] width 121 height 33
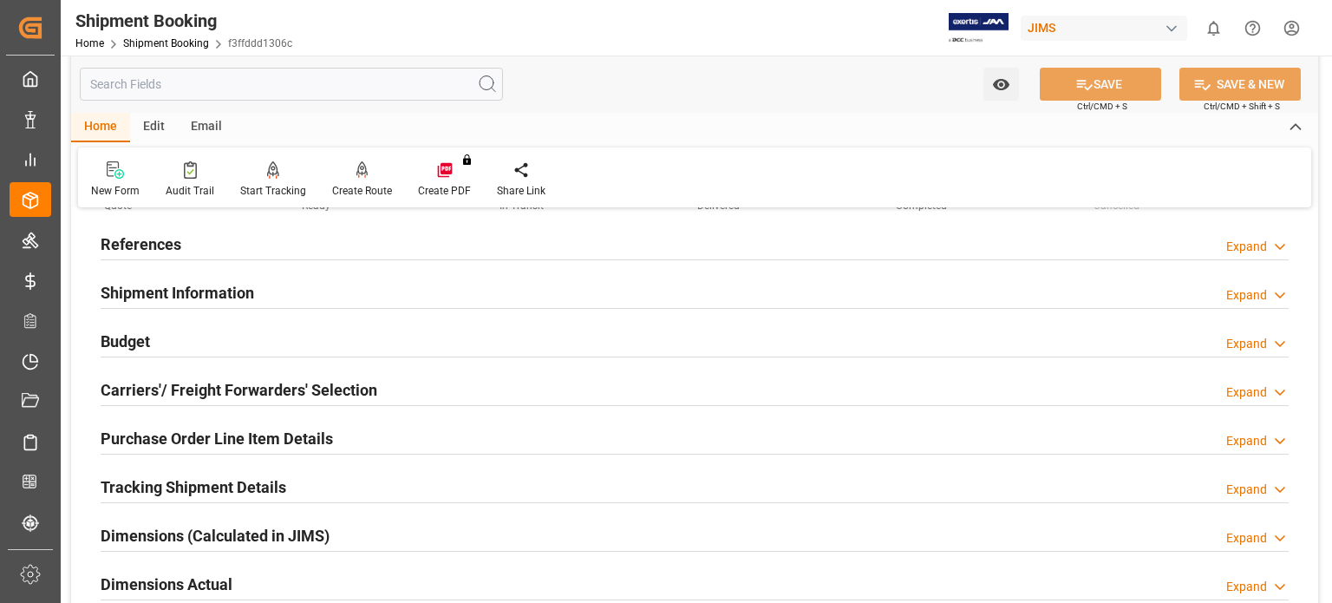
scroll to position [49, 0]
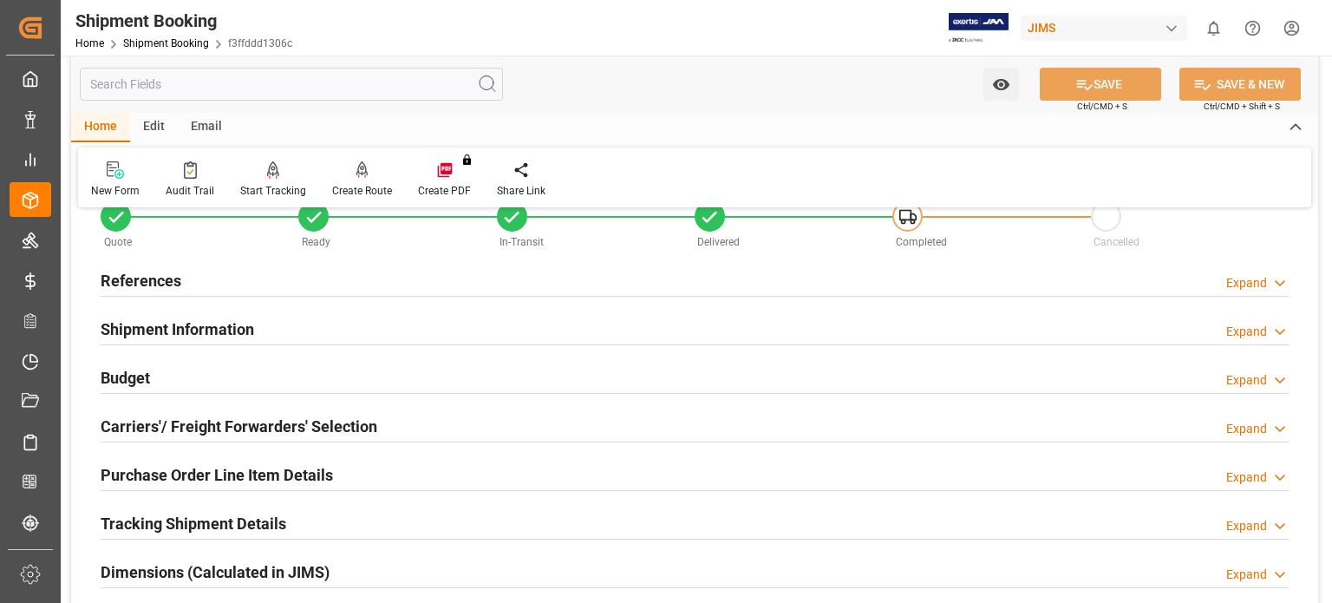
click at [140, 377] on h2 "Budget" at bounding box center [125, 377] width 49 height 23
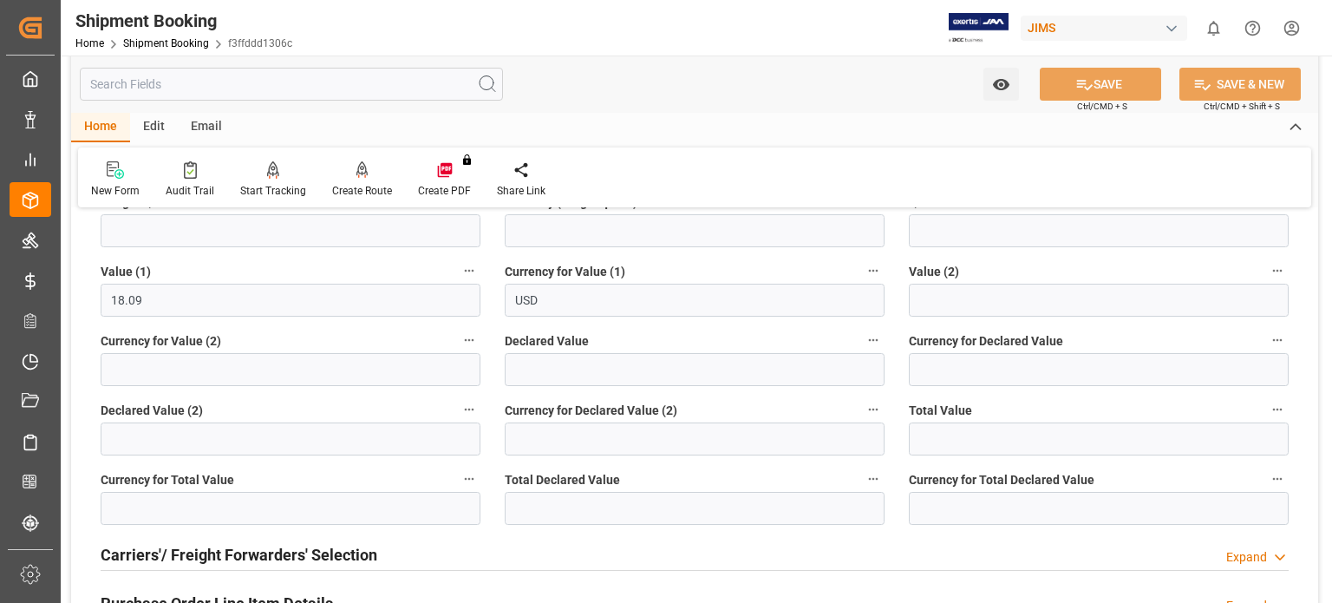
scroll to position [193, 0]
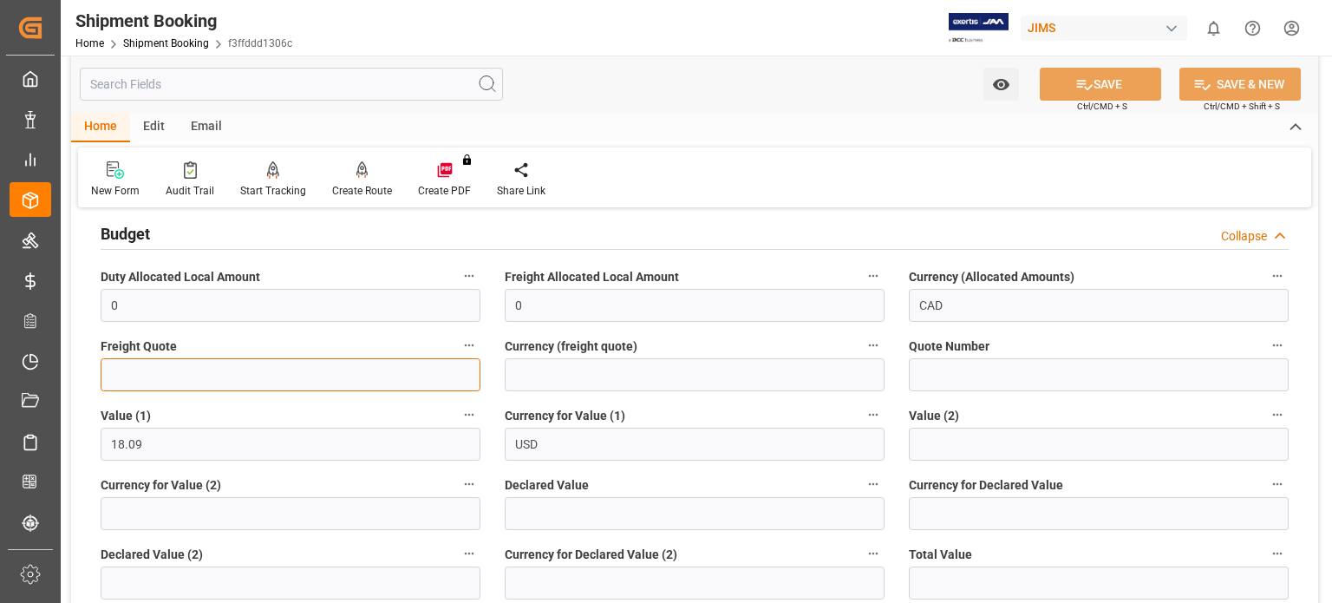
click at [158, 369] on input "text" at bounding box center [291, 374] width 380 height 33
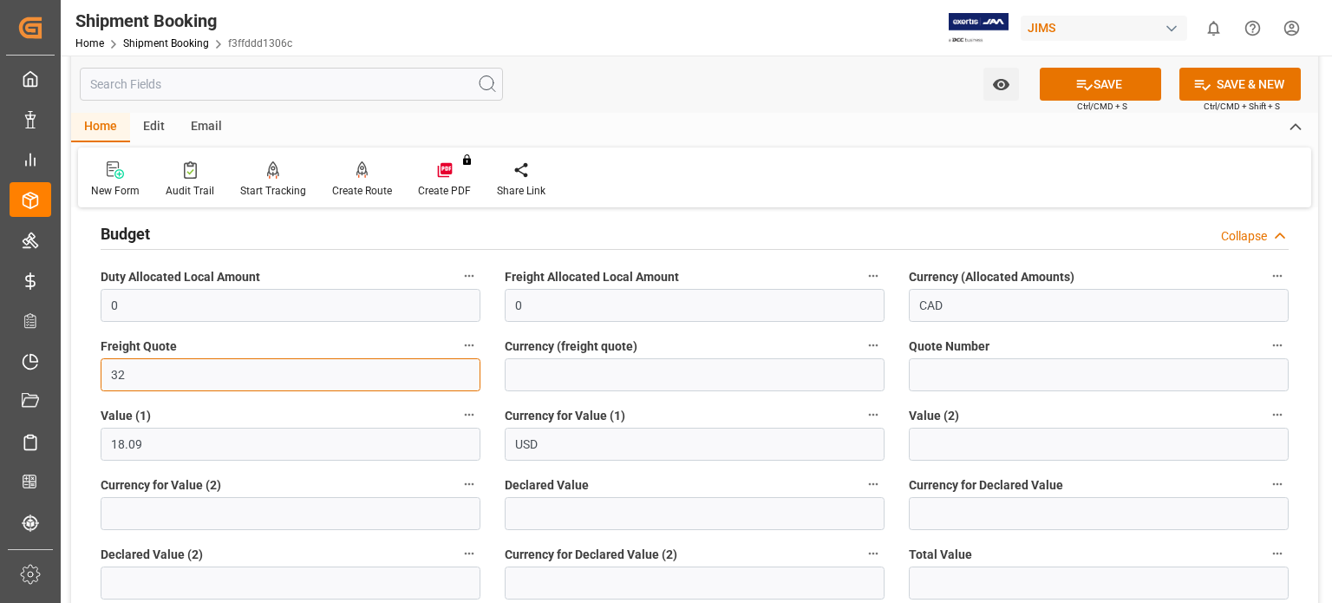
type input "32"
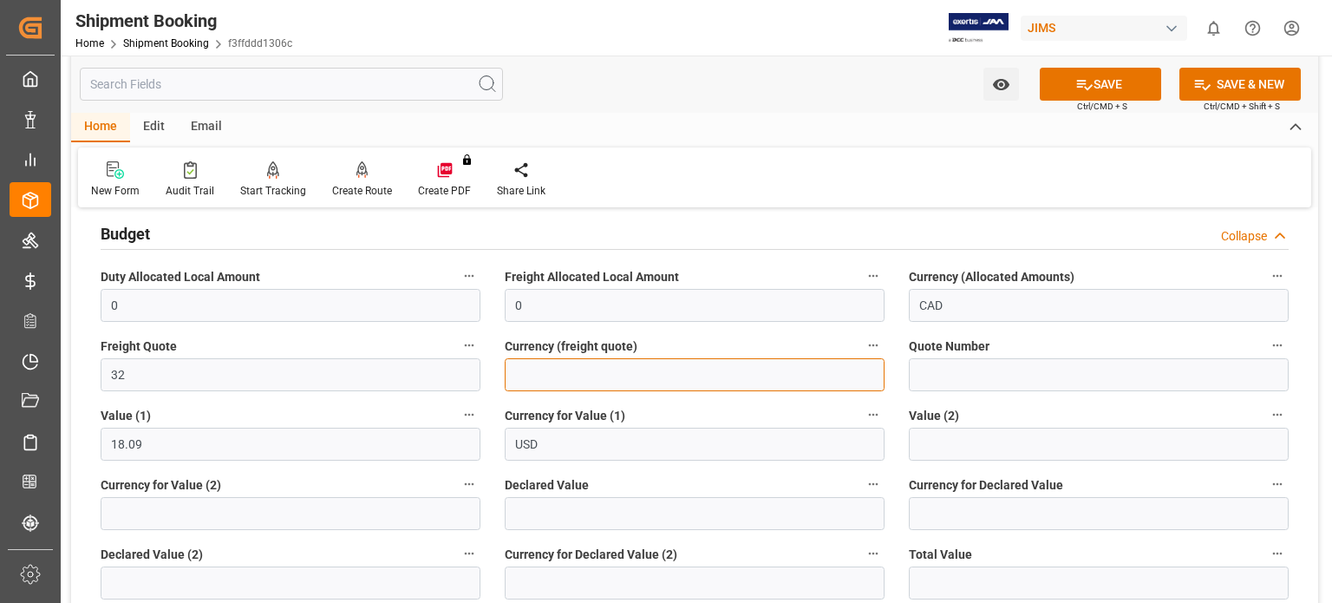
click at [555, 381] on input at bounding box center [695, 374] width 380 height 33
type input "USD"
click at [1109, 84] on button "SAVE" at bounding box center [1100, 84] width 121 height 33
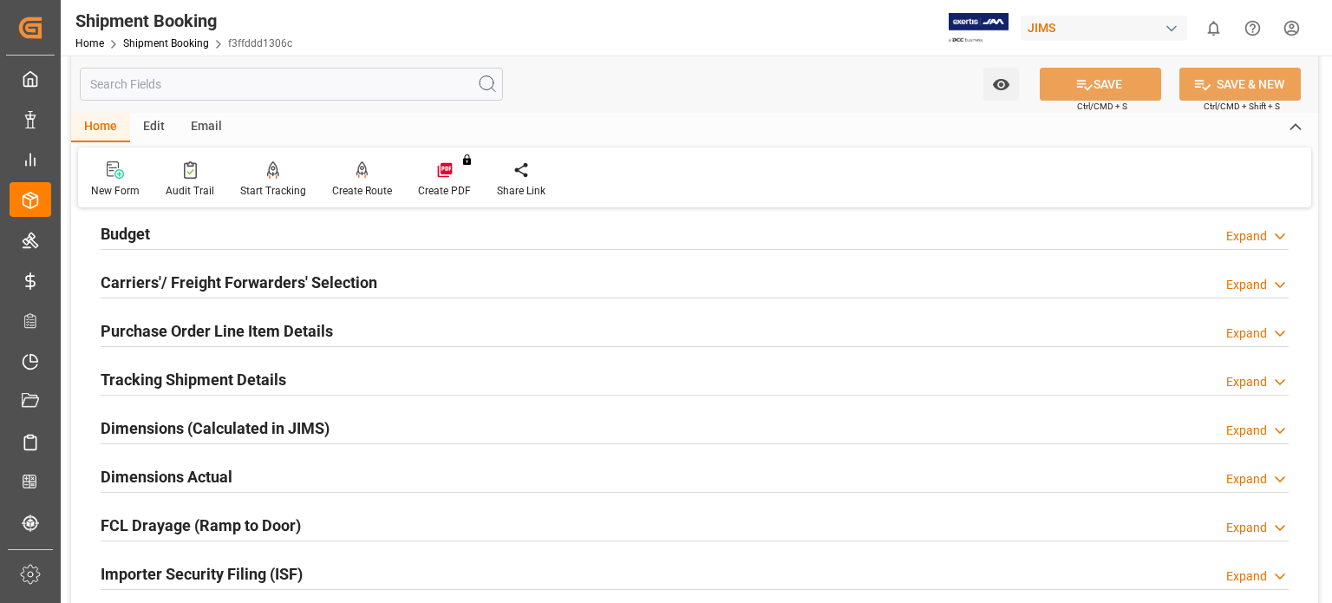
scroll to position [0, 0]
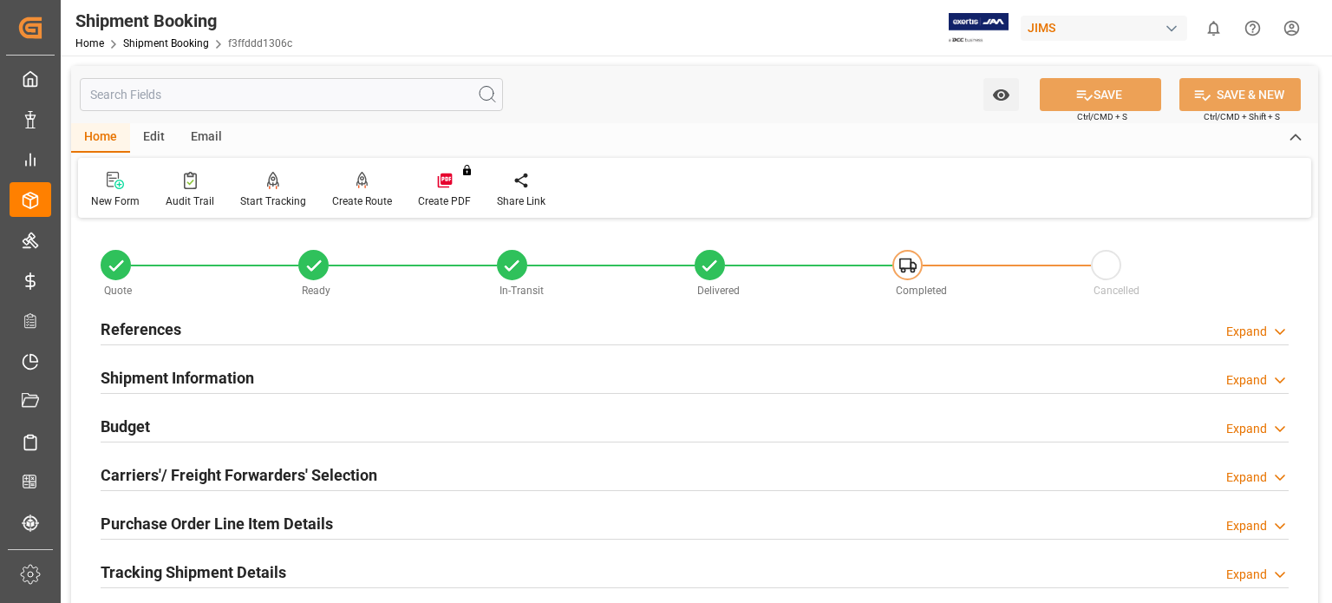
click at [140, 422] on h2 "Budget" at bounding box center [125, 426] width 49 height 23
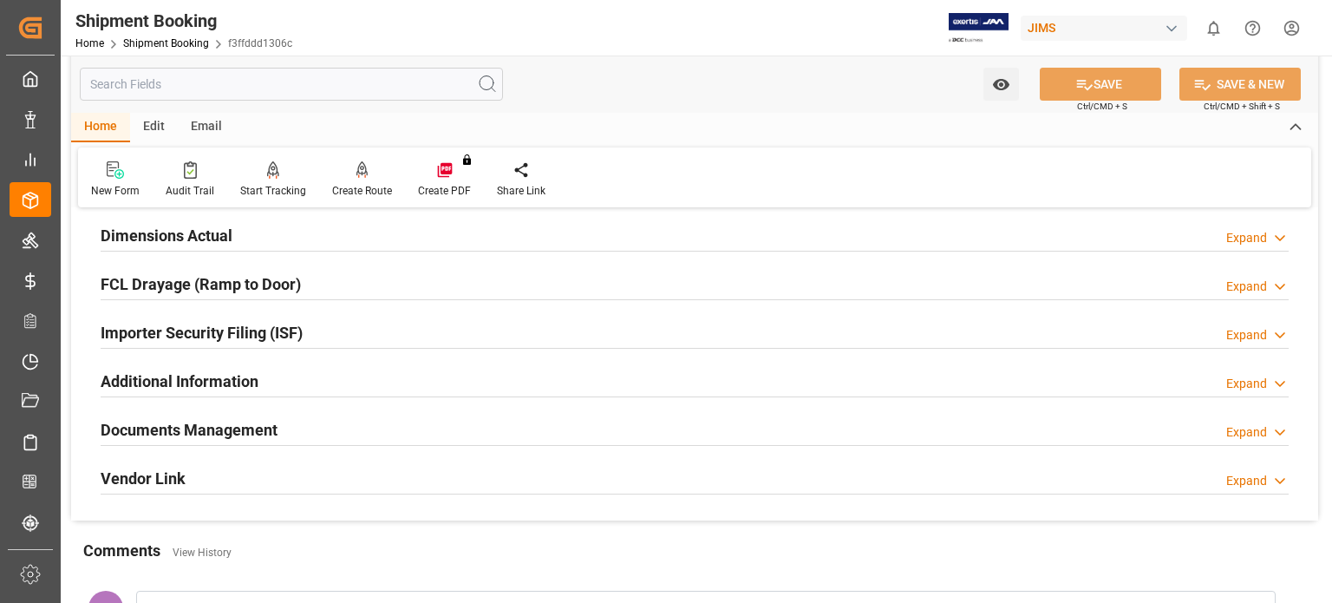
scroll to position [867, 0]
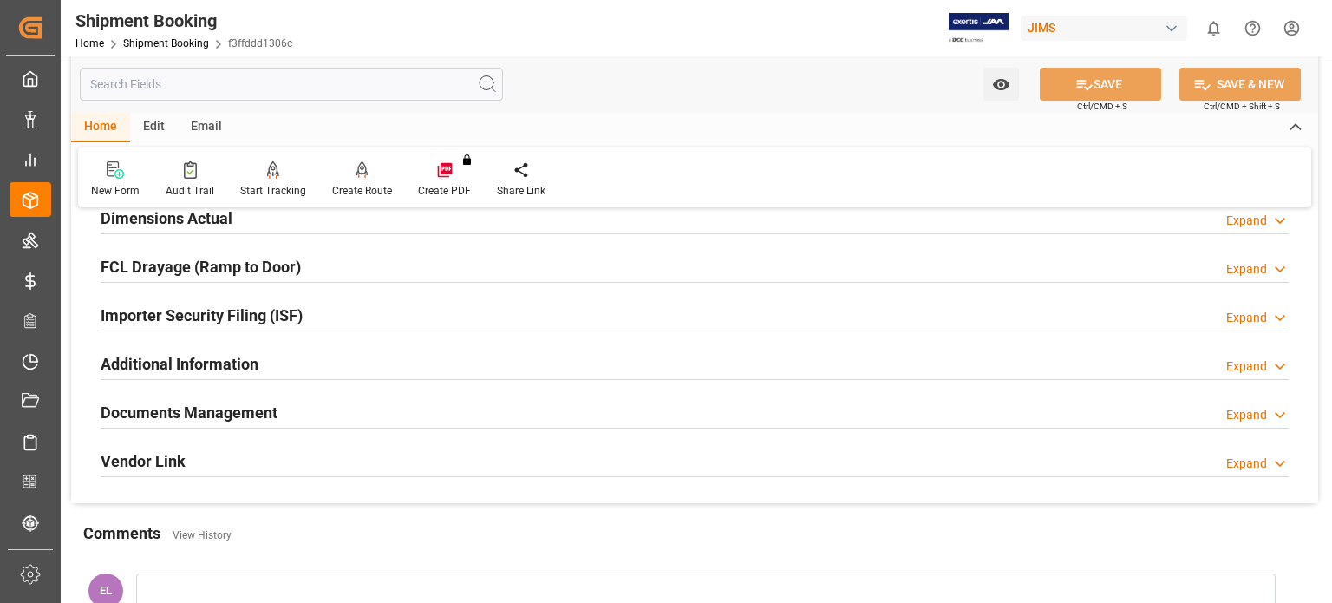
click at [252, 408] on h2 "Documents Management" at bounding box center [189, 412] width 177 height 23
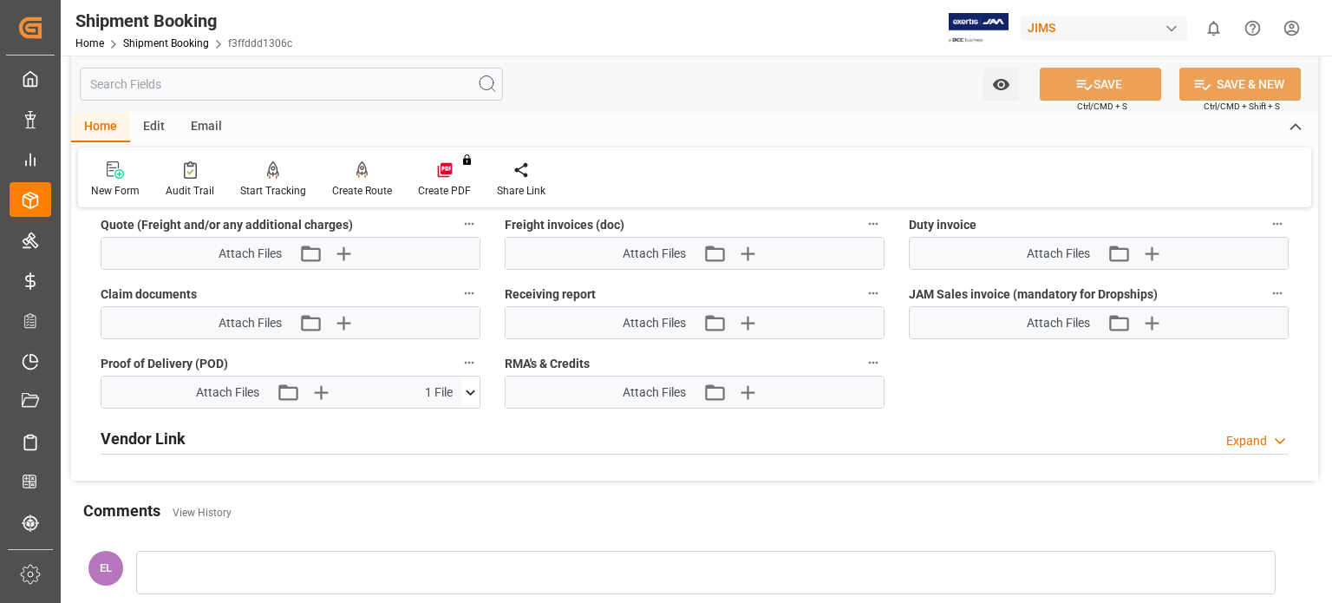
scroll to position [1590, 0]
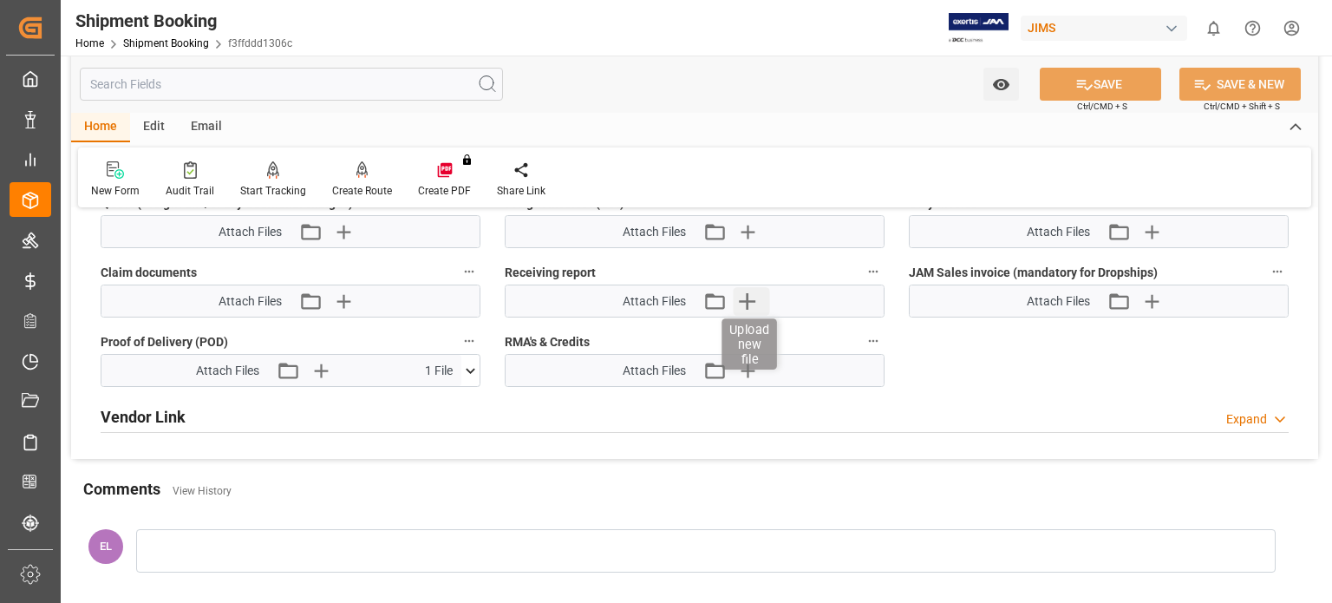
click at [749, 291] on icon "button" at bounding box center [748, 301] width 28 height 28
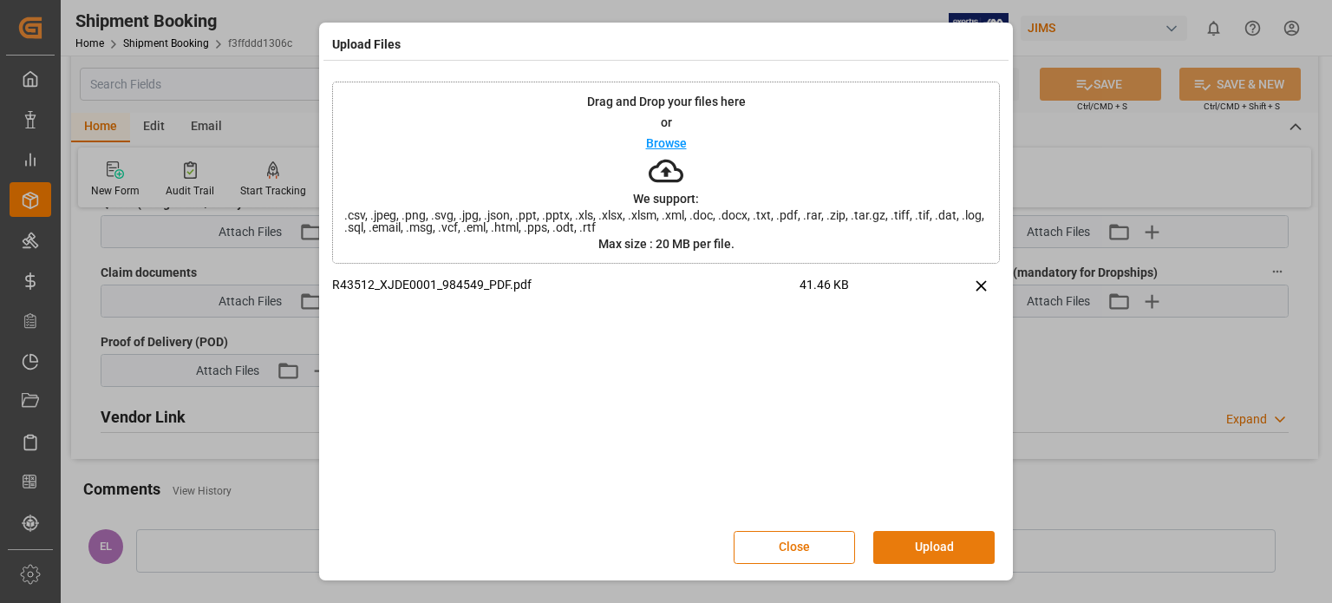
click at [916, 551] on button "Upload" at bounding box center [933, 547] width 121 height 33
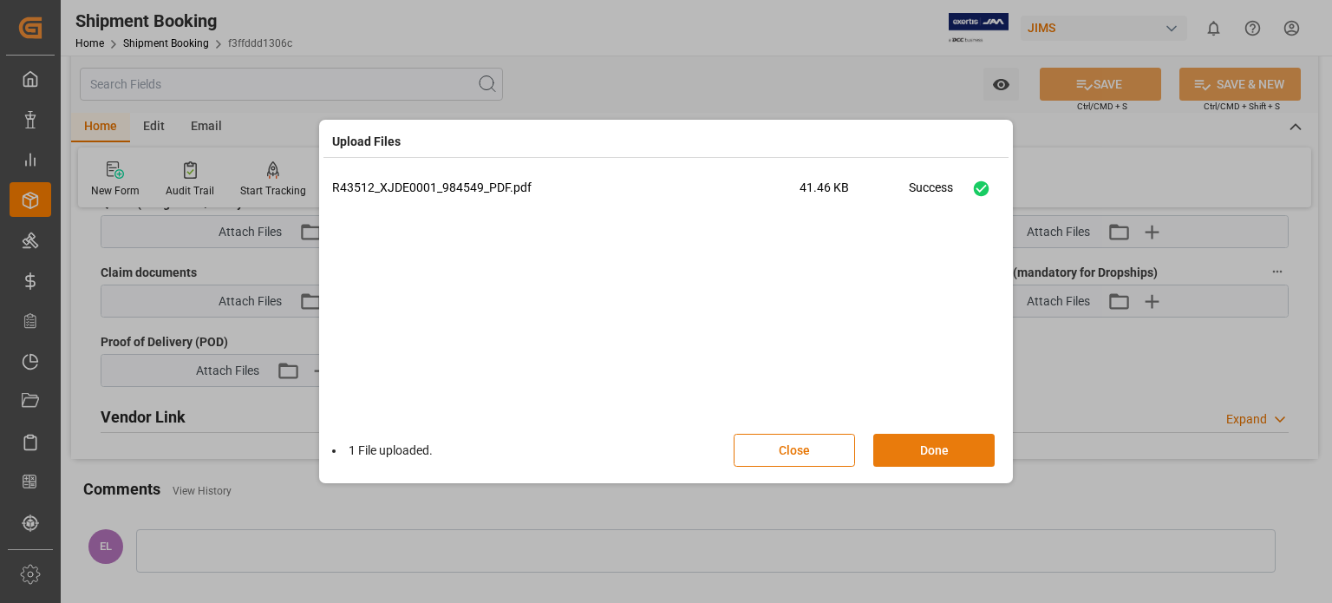
click at [914, 454] on button "Done" at bounding box center [933, 450] width 121 height 33
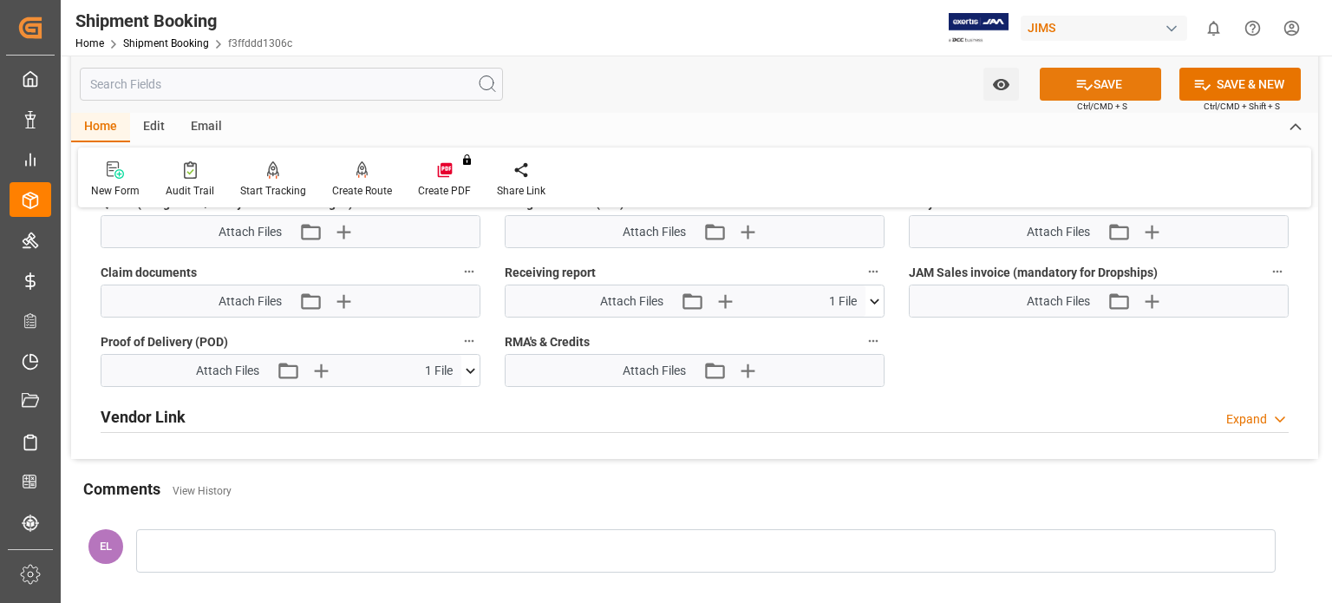
click at [1110, 83] on button "SAVE" at bounding box center [1100, 84] width 121 height 33
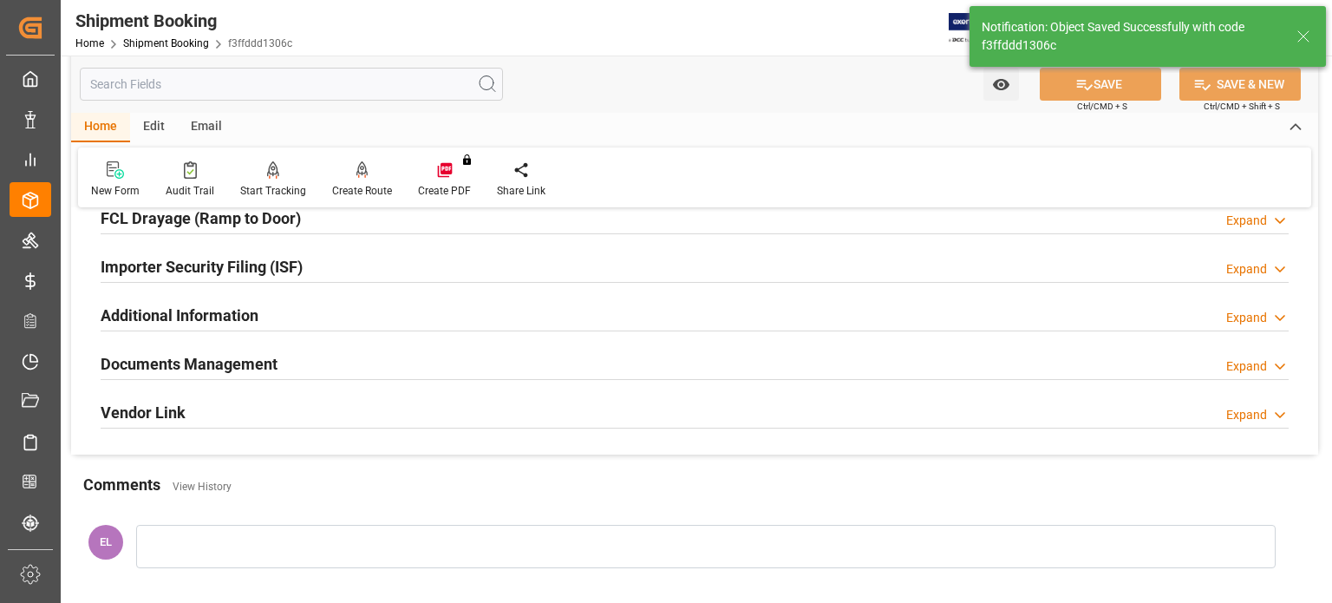
scroll to position [210, 0]
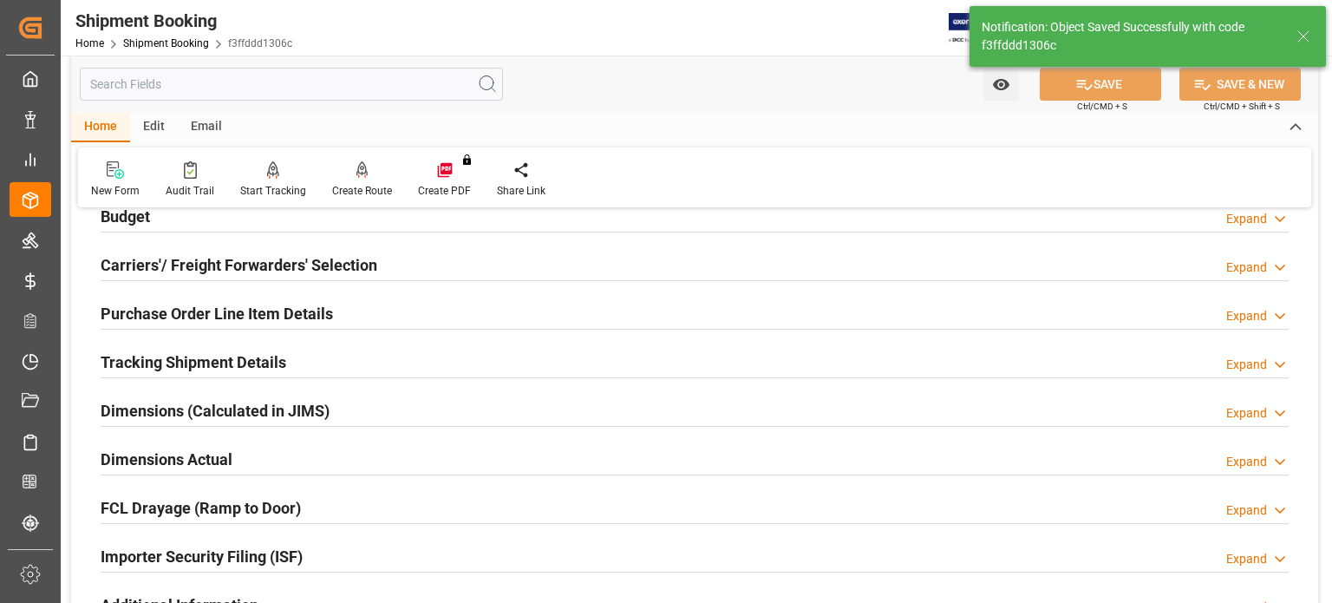
click at [214, 360] on h2 "Tracking Shipment Details" at bounding box center [194, 361] width 186 height 23
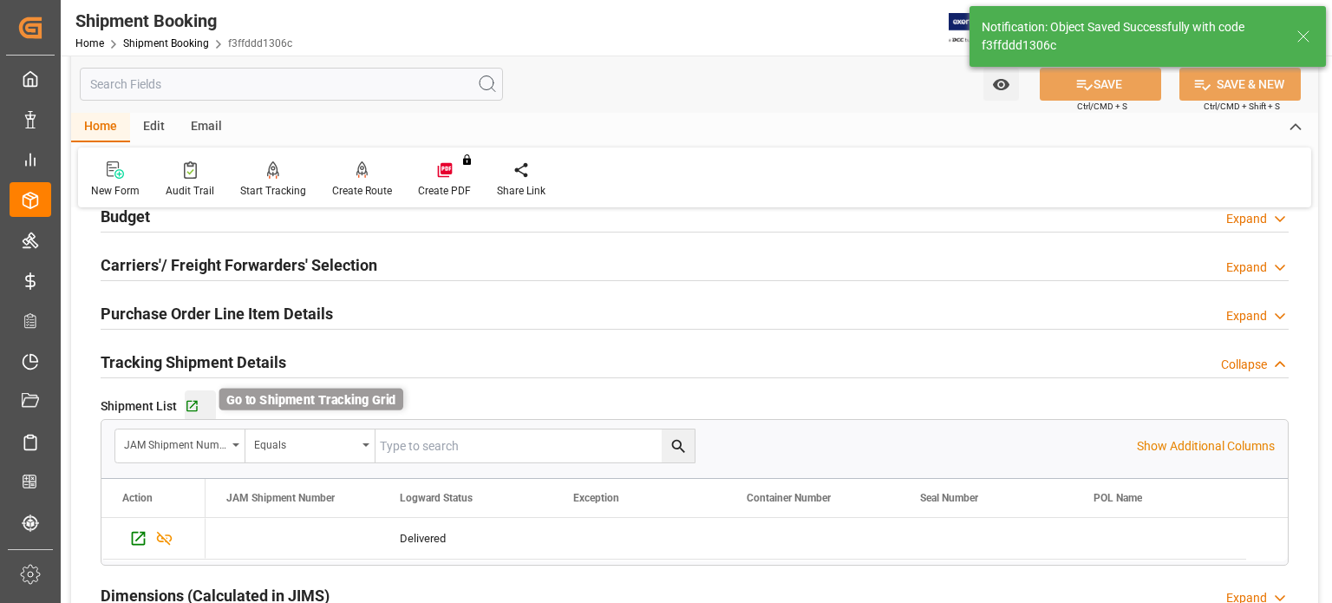
click at [192, 405] on icon "button" at bounding box center [192, 406] width 15 height 15
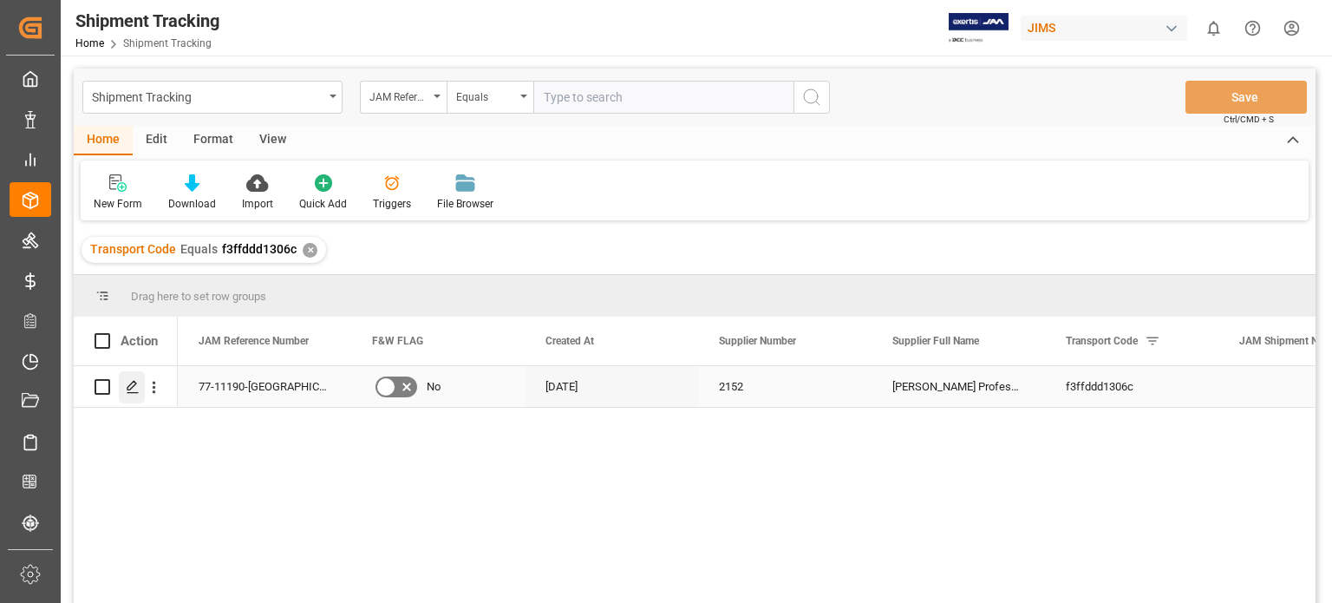
click at [132, 388] on icon "Press SPACE to select this row." at bounding box center [133, 387] width 14 height 14
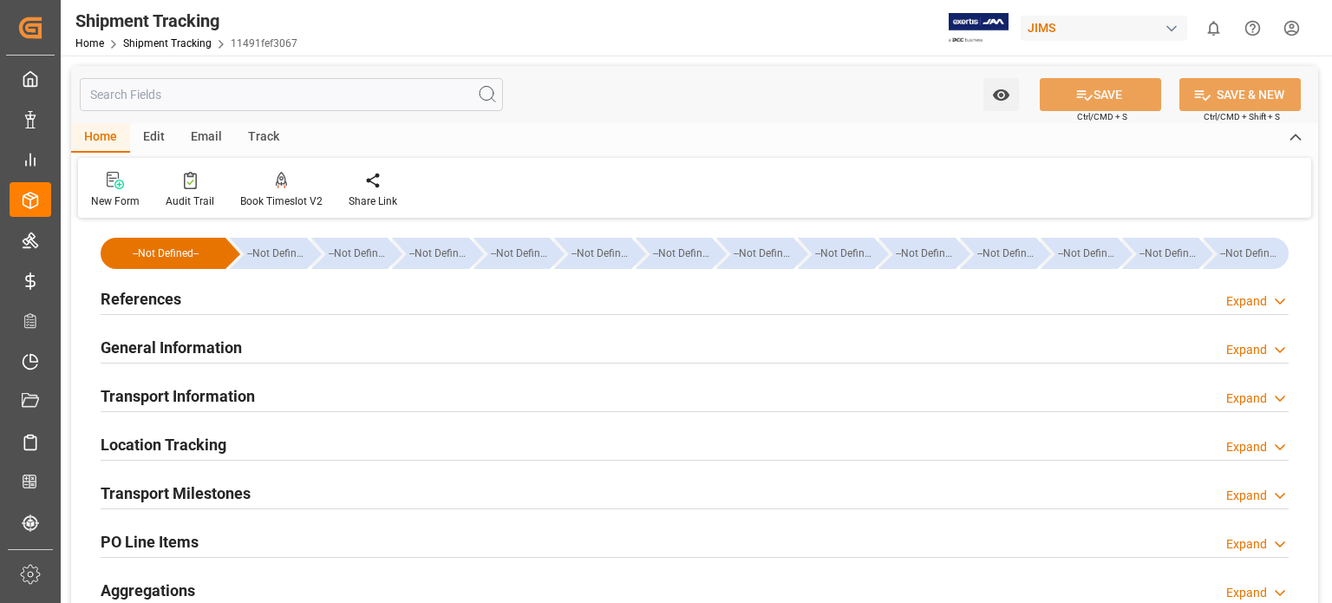
type input "[DATE] 00:00"
type input "[DATE]"
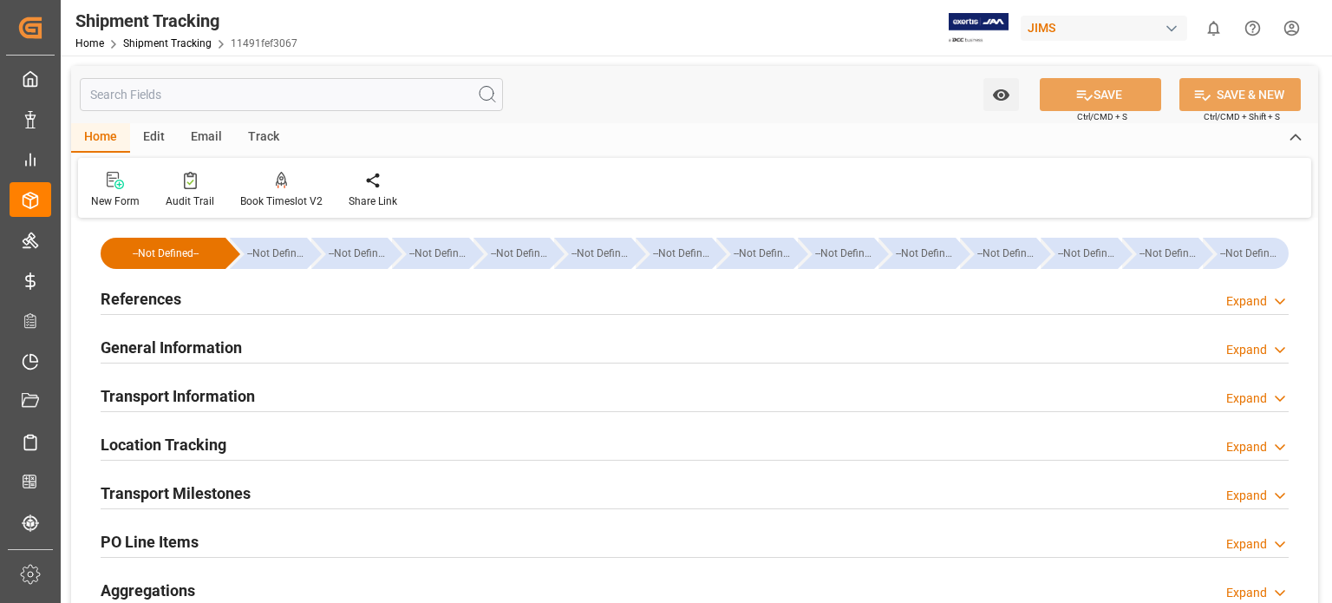
type input "[DATE]"
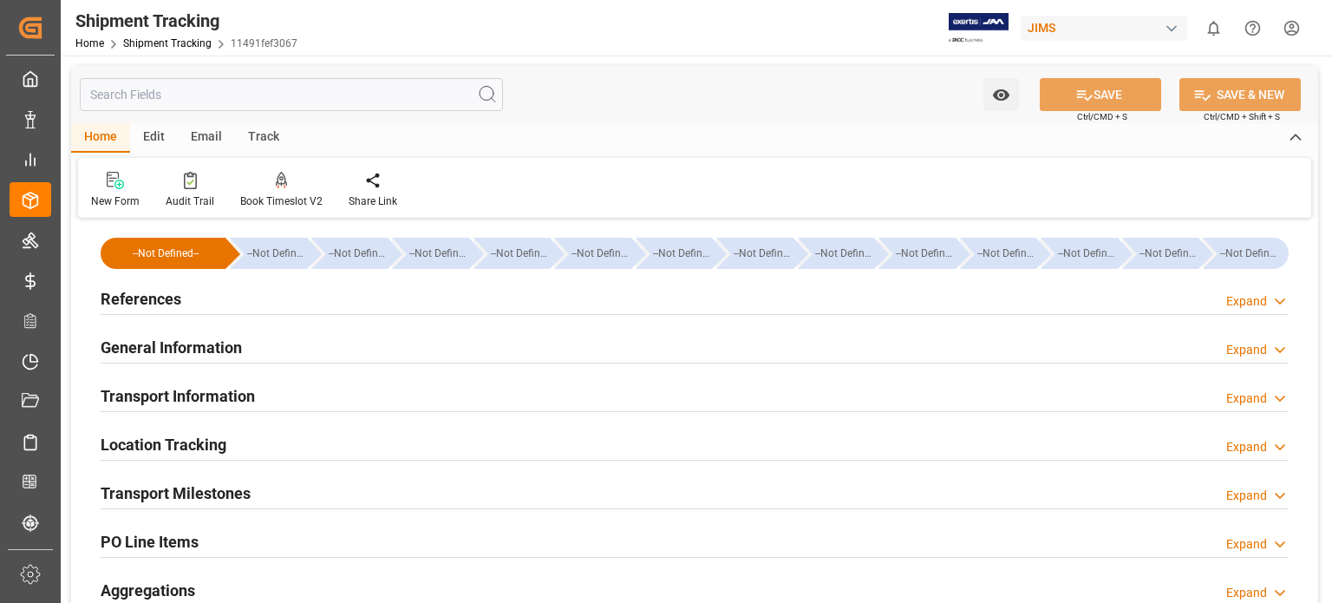
click at [229, 491] on h2 "Transport Milestones" at bounding box center [176, 492] width 150 height 23
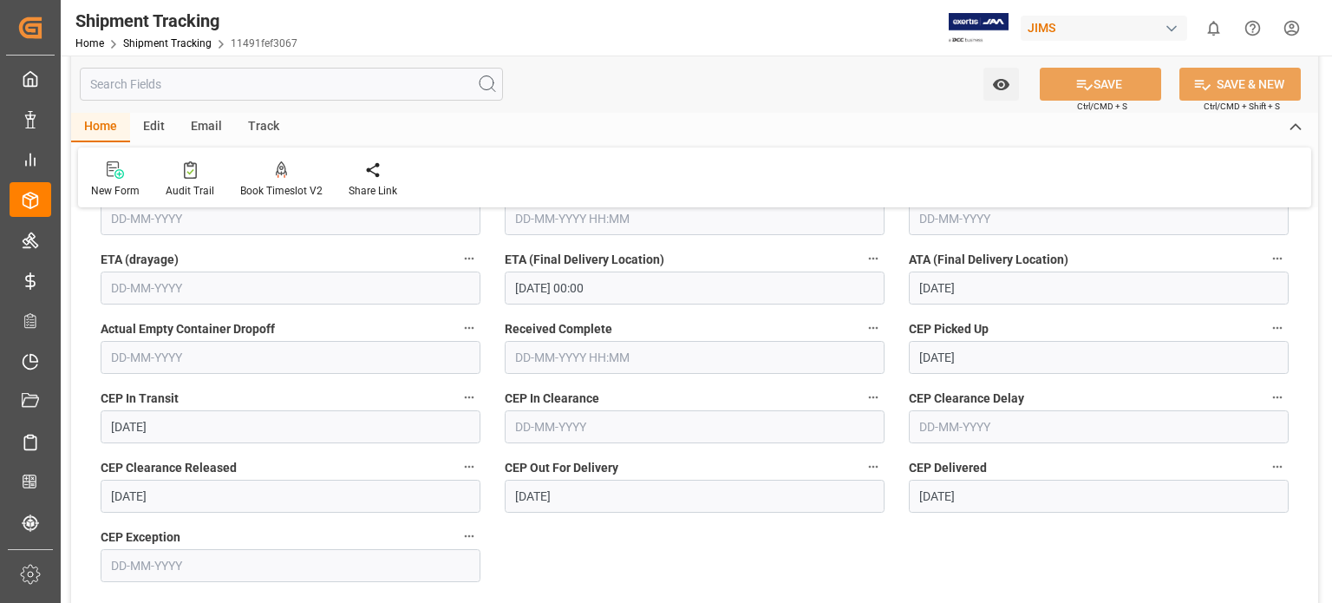
scroll to position [578, 0]
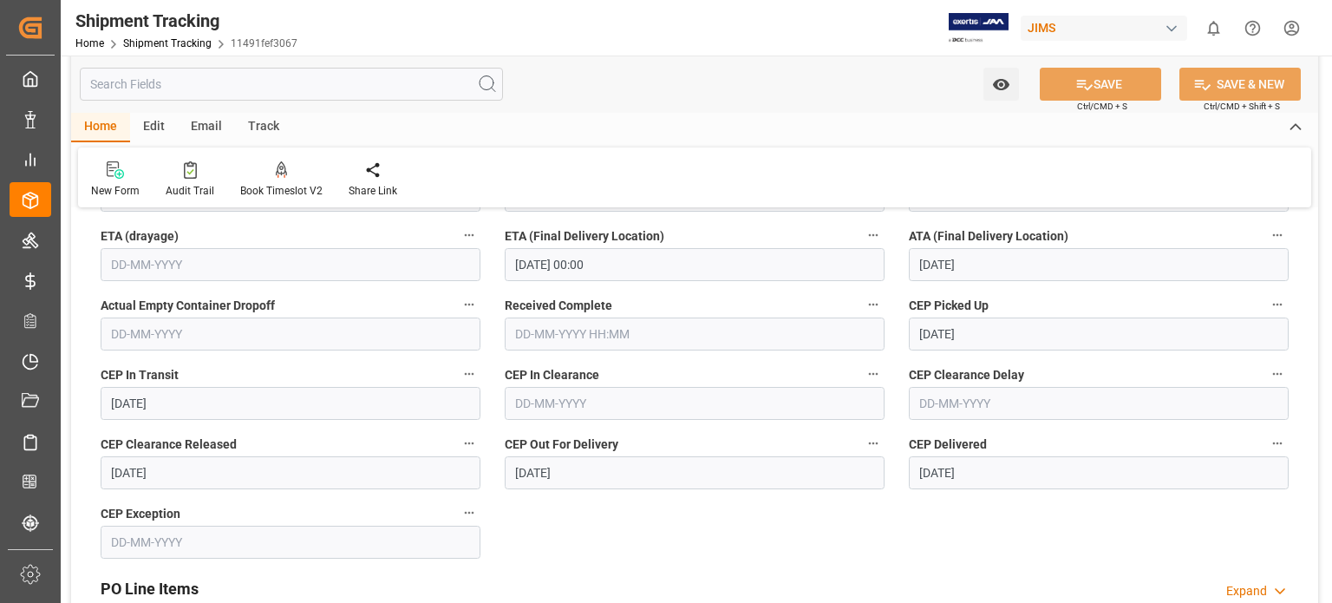
click at [565, 326] on input "text" at bounding box center [695, 333] width 380 height 33
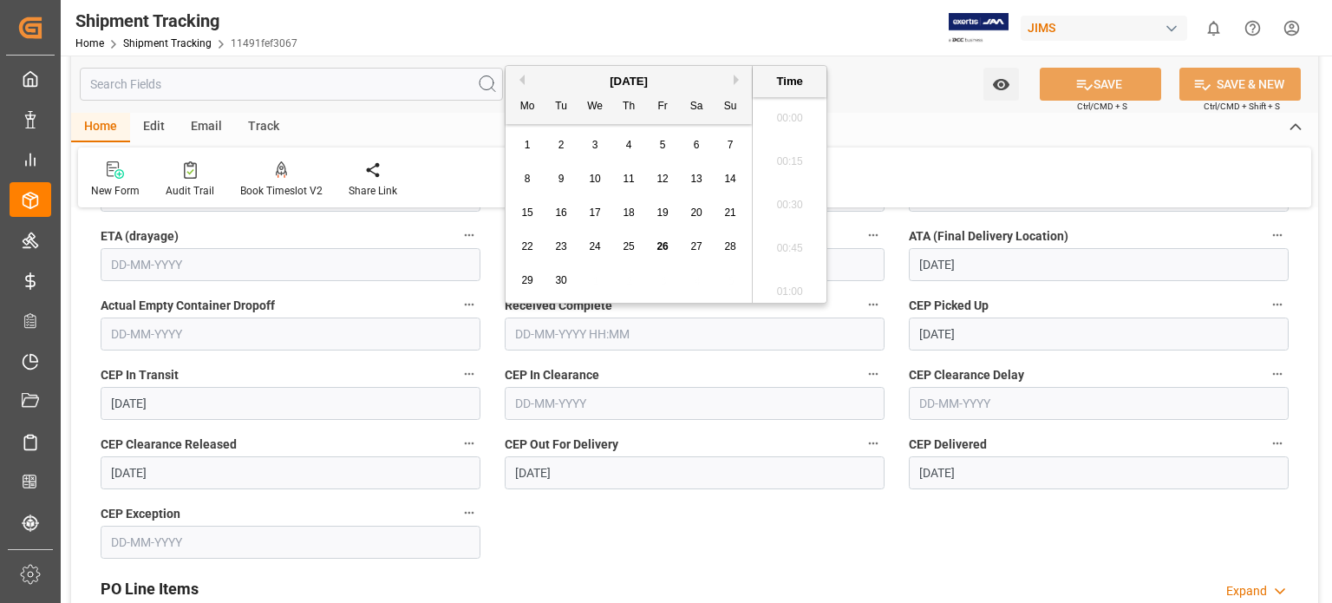
scroll to position [2433, 0]
click at [665, 246] on span "26" at bounding box center [661, 246] width 11 height 12
type input "26-09-2025 00:00"
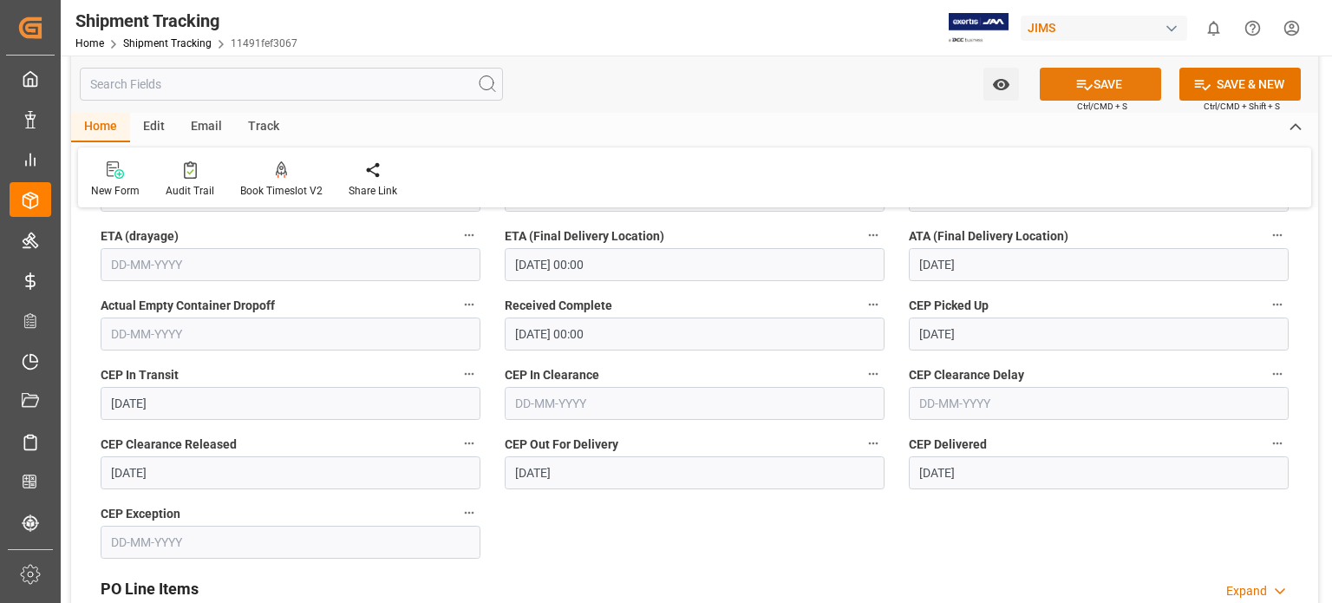
click at [1082, 83] on icon at bounding box center [1085, 85] width 16 height 10
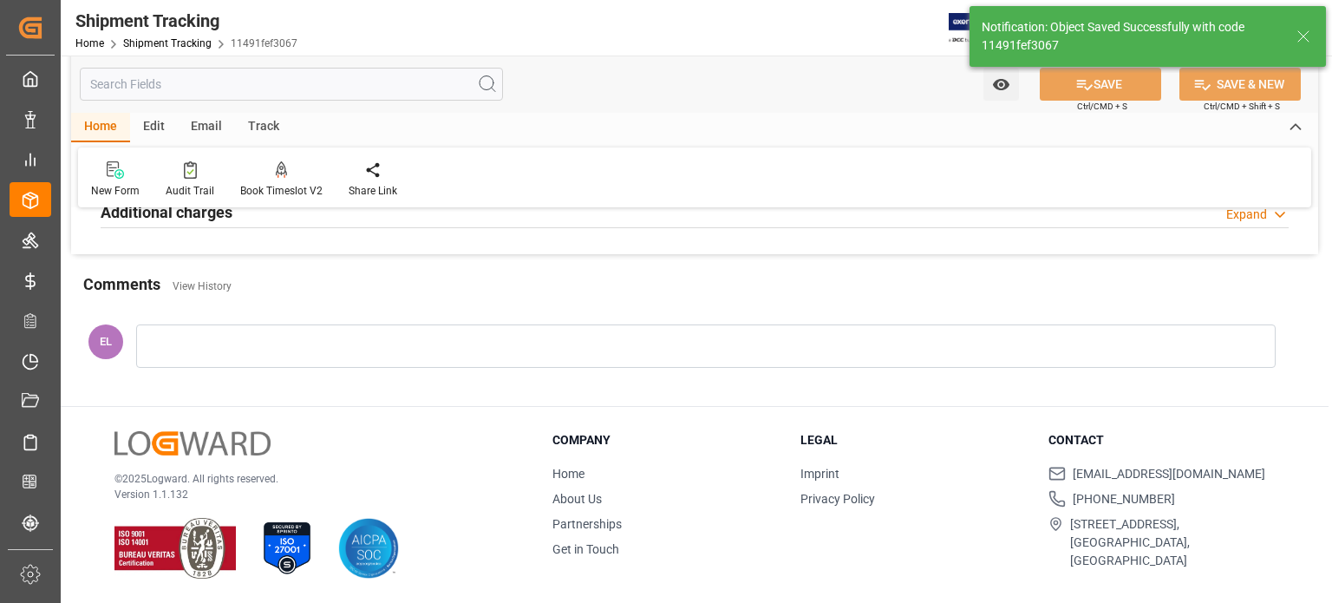
scroll to position [0, 0]
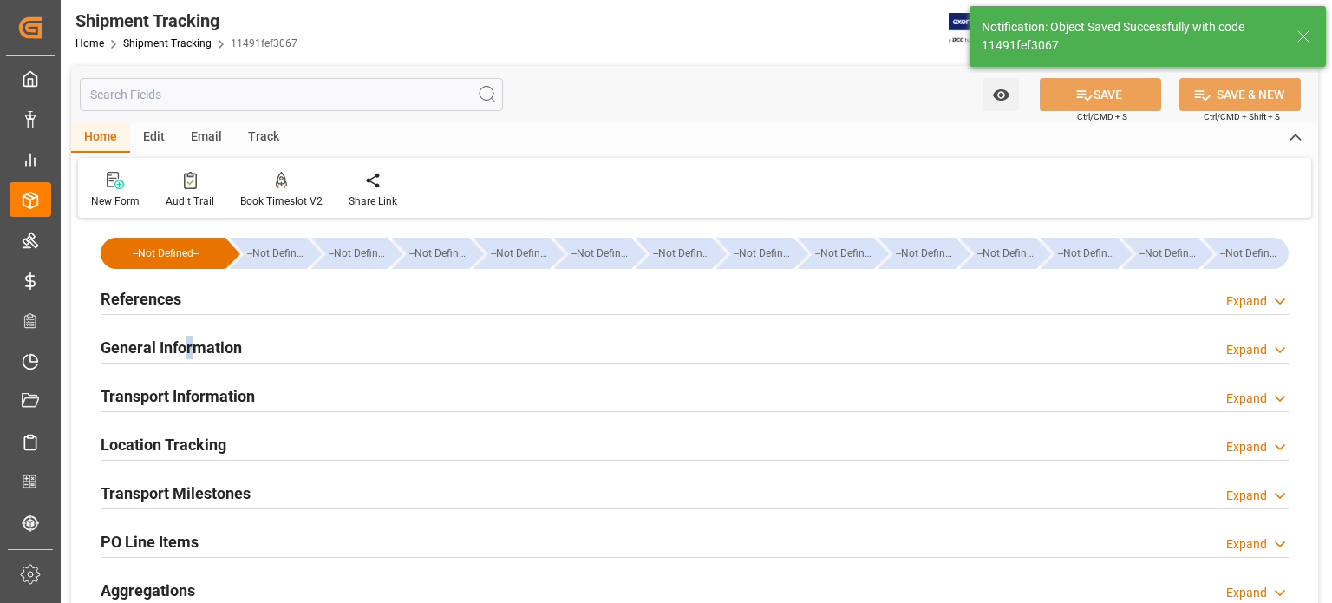
click at [189, 342] on h2 "General Information" at bounding box center [171, 347] width 141 height 23
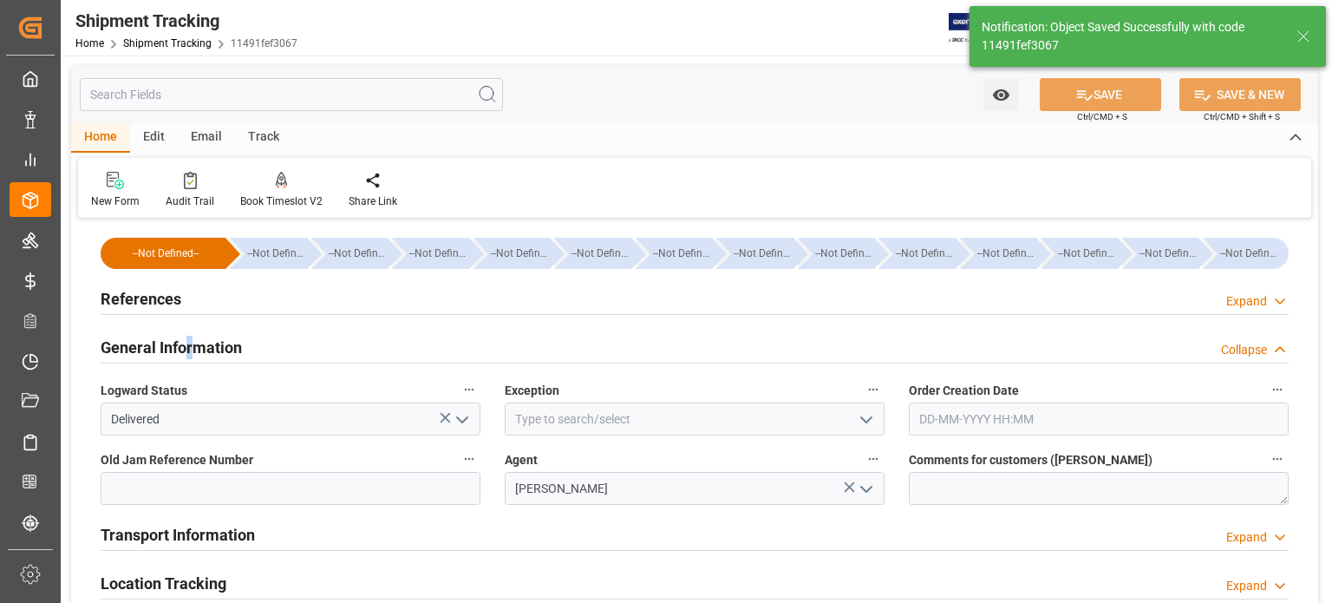
click at [458, 419] on polyline "open menu" at bounding box center [462, 419] width 10 height 5
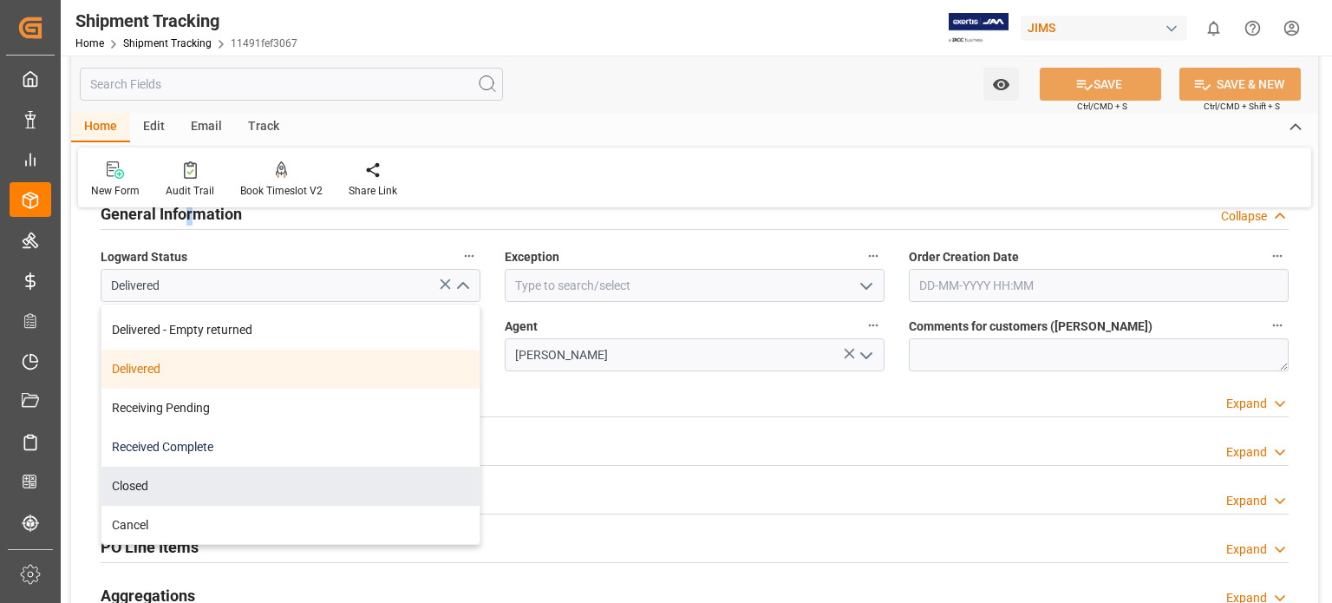
scroll to position [145, 0]
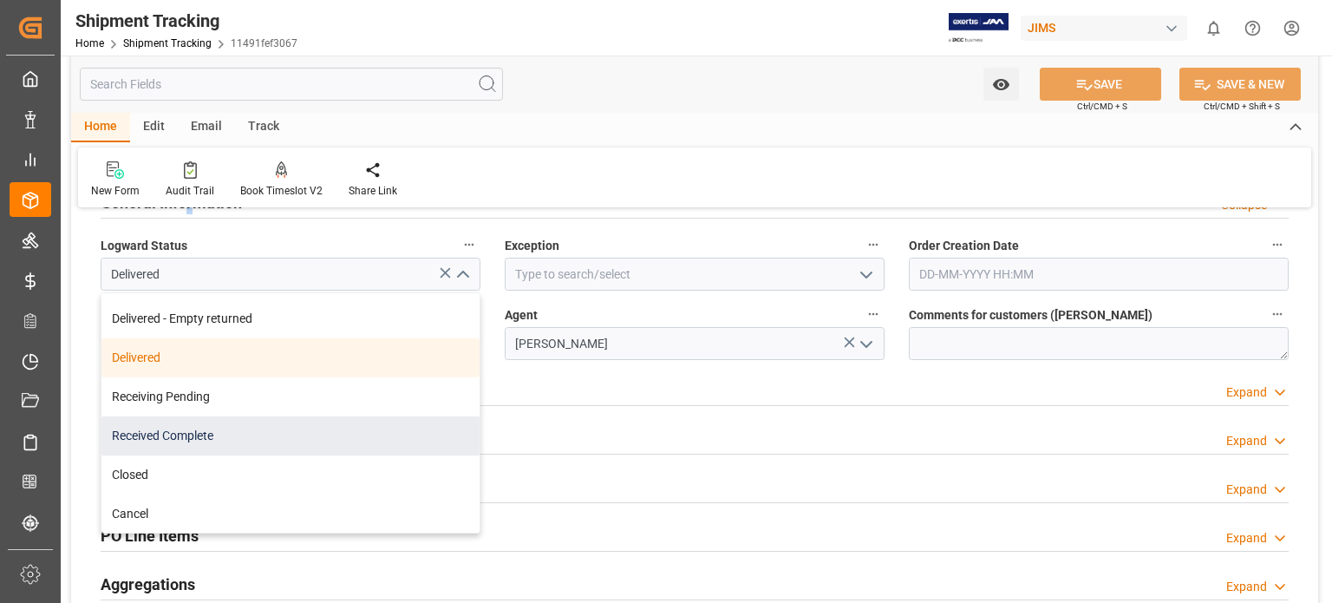
click at [245, 440] on div "Received Complete" at bounding box center [290, 435] width 378 height 39
type input "Received Complete"
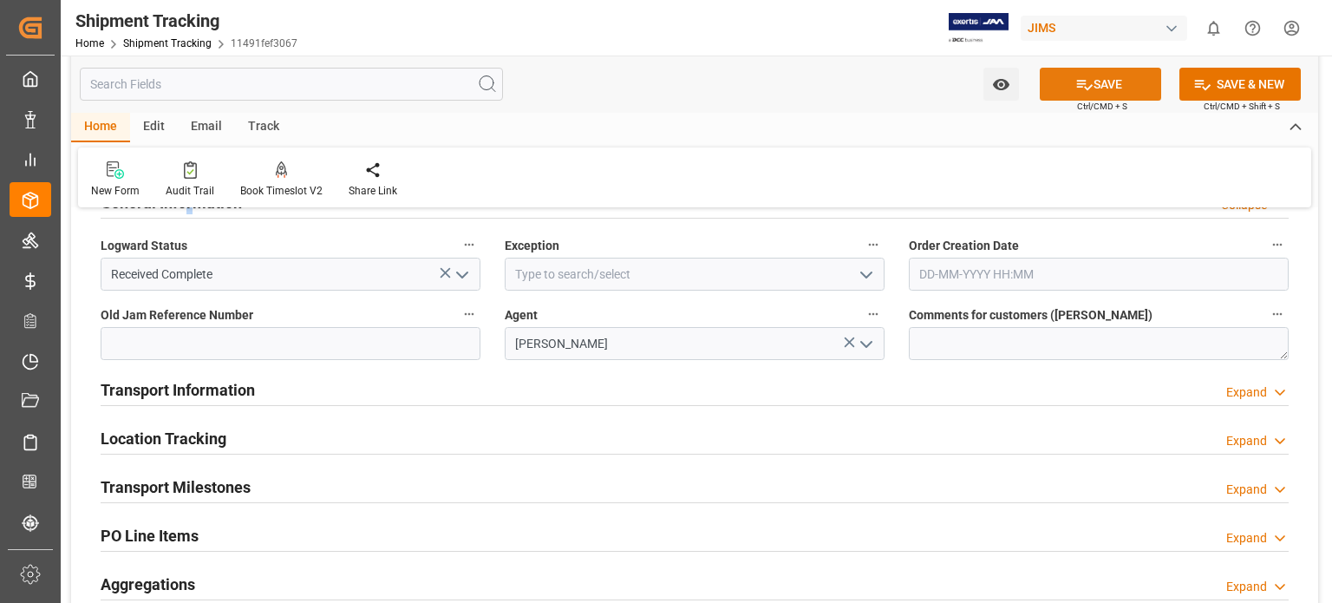
click at [1075, 79] on icon at bounding box center [1084, 84] width 18 height 18
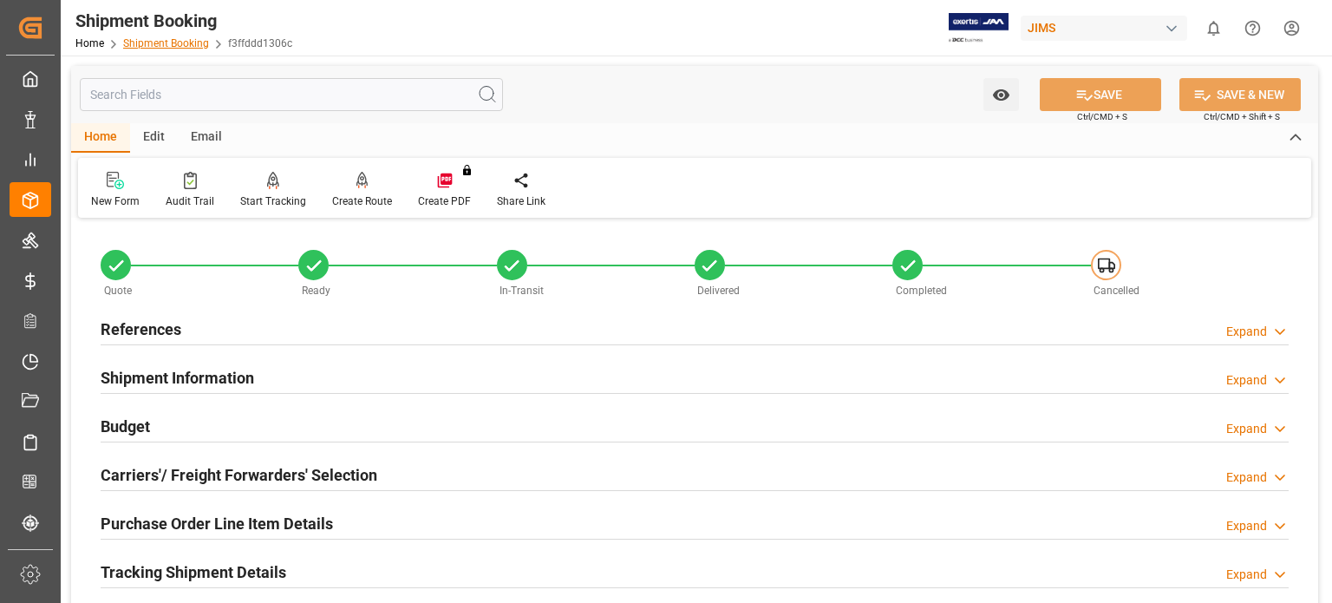
click at [176, 40] on link "Shipment Booking" at bounding box center [166, 43] width 86 height 12
